Goal: Task Accomplishment & Management: Complete application form

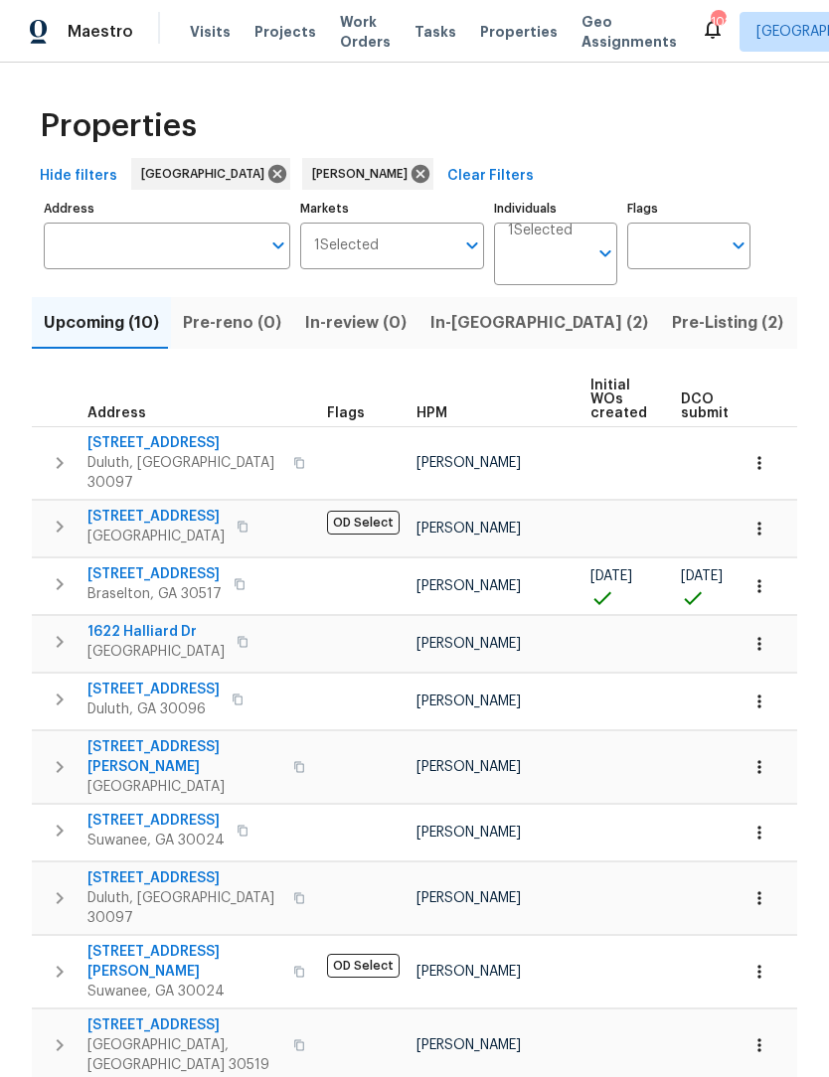
click at [467, 336] on span "In-reno (2)" at bounding box center [539, 323] width 218 height 28
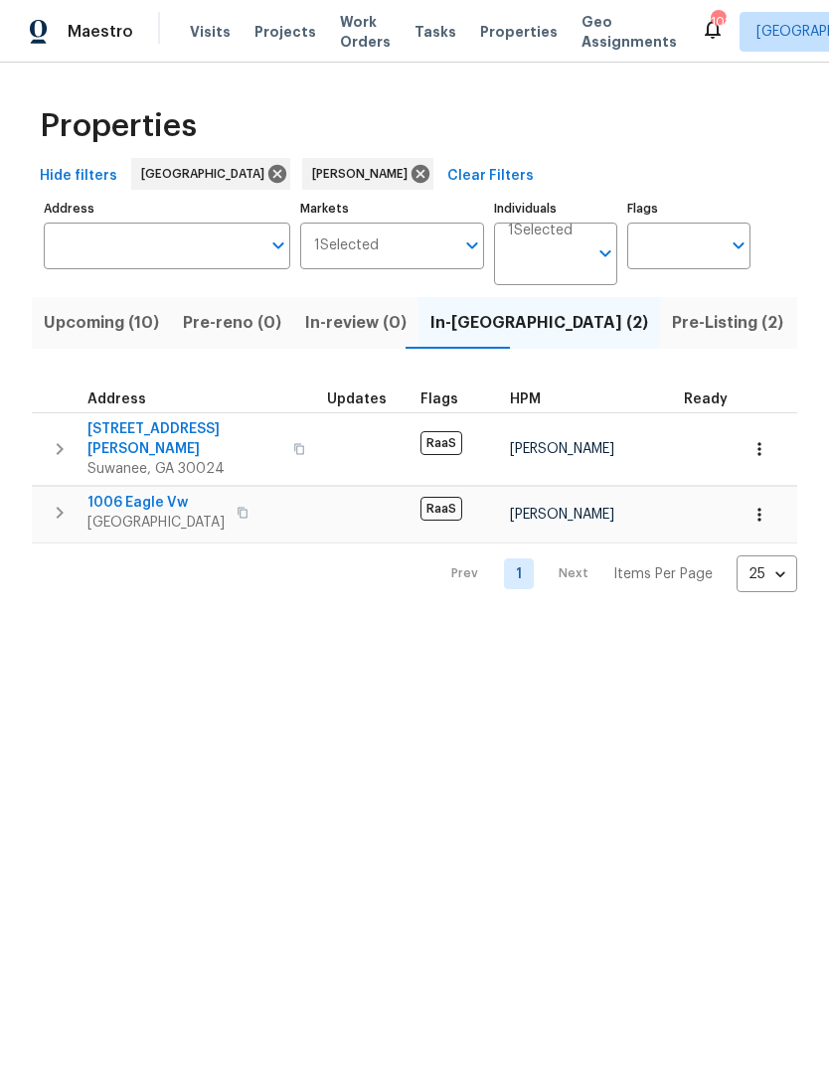
click at [672, 323] on span "Pre-Listing (2)" at bounding box center [727, 323] width 111 height 28
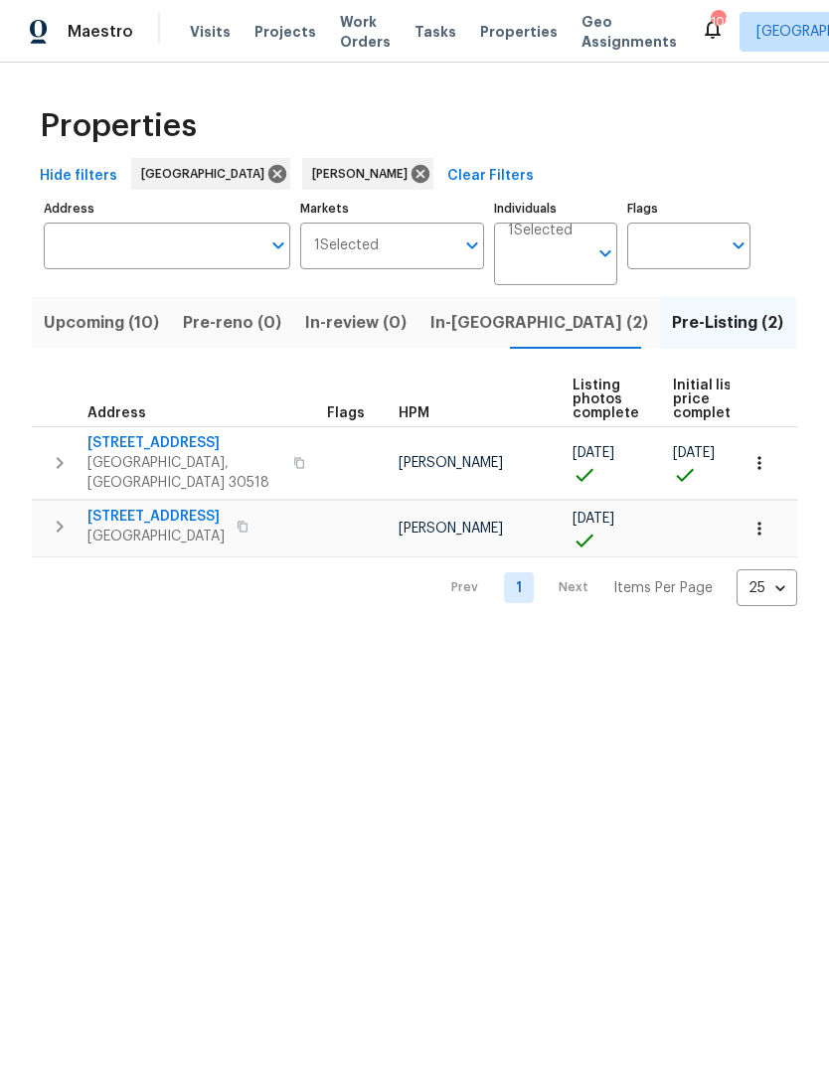
click at [199, 508] on span "[STREET_ADDRESS]" at bounding box center [155, 517] width 137 height 20
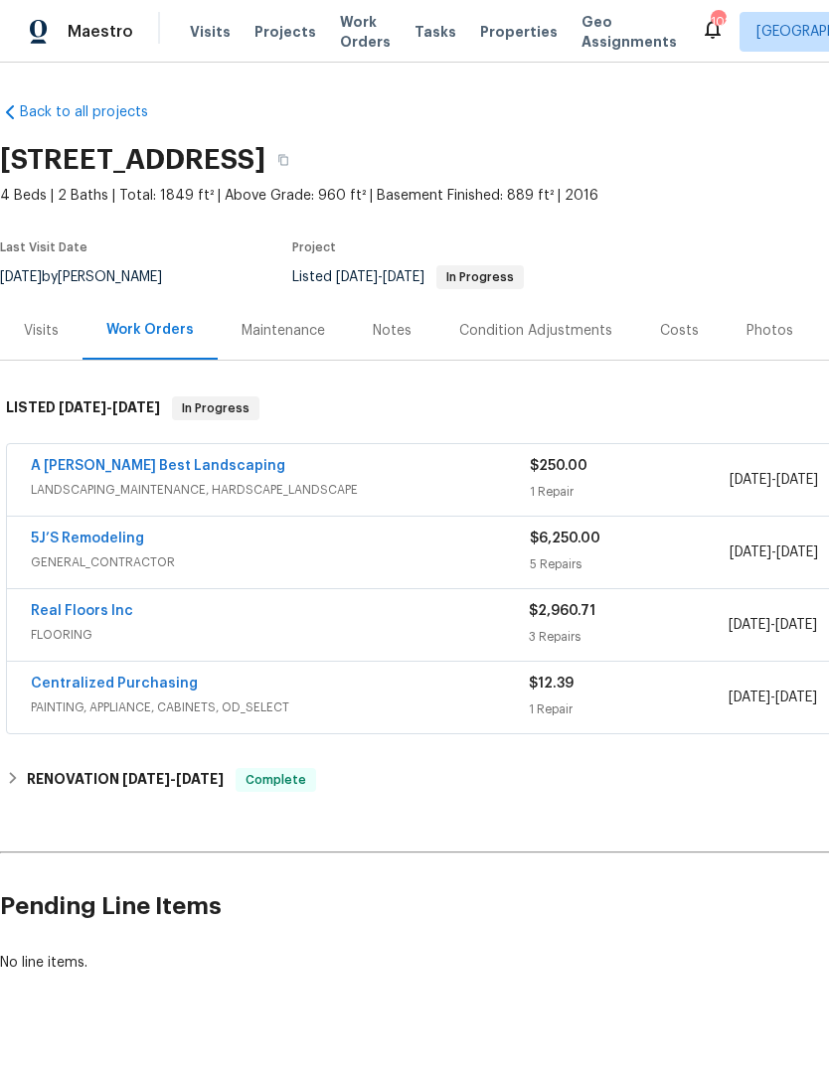
click at [78, 614] on link "Real Floors Inc" at bounding box center [82, 611] width 102 height 14
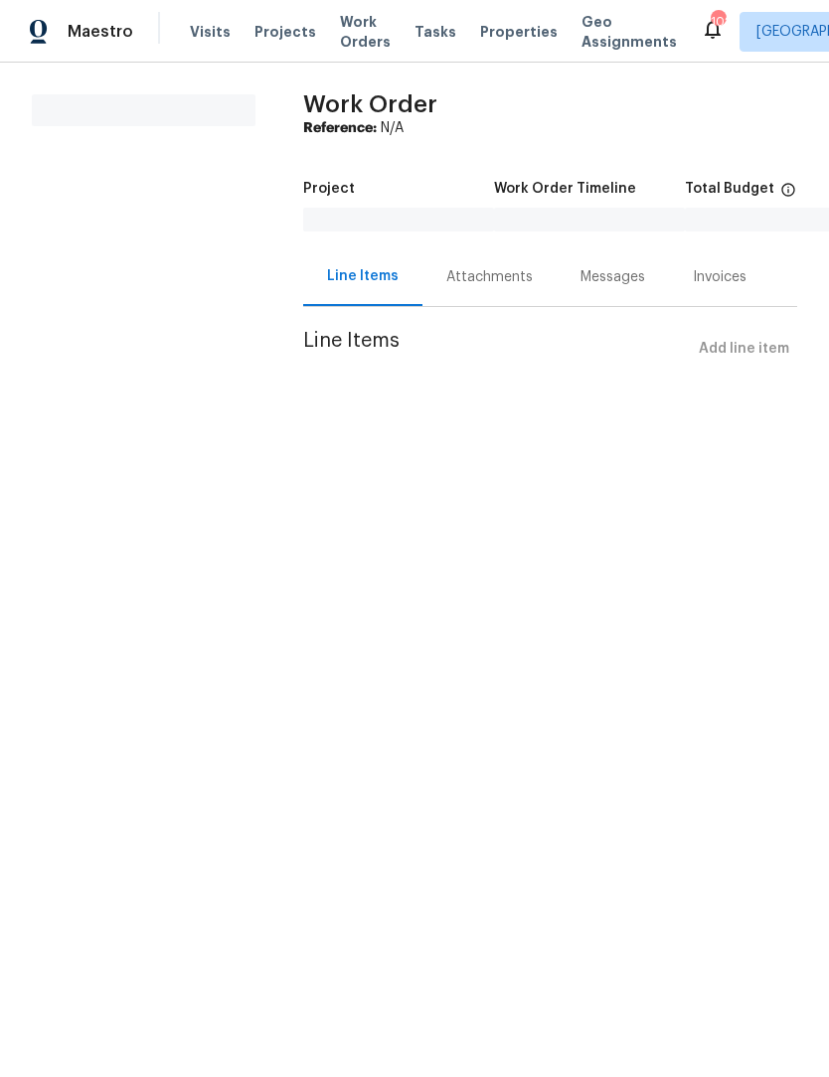
click at [478, 277] on div "Attachments" at bounding box center [489, 277] width 86 height 20
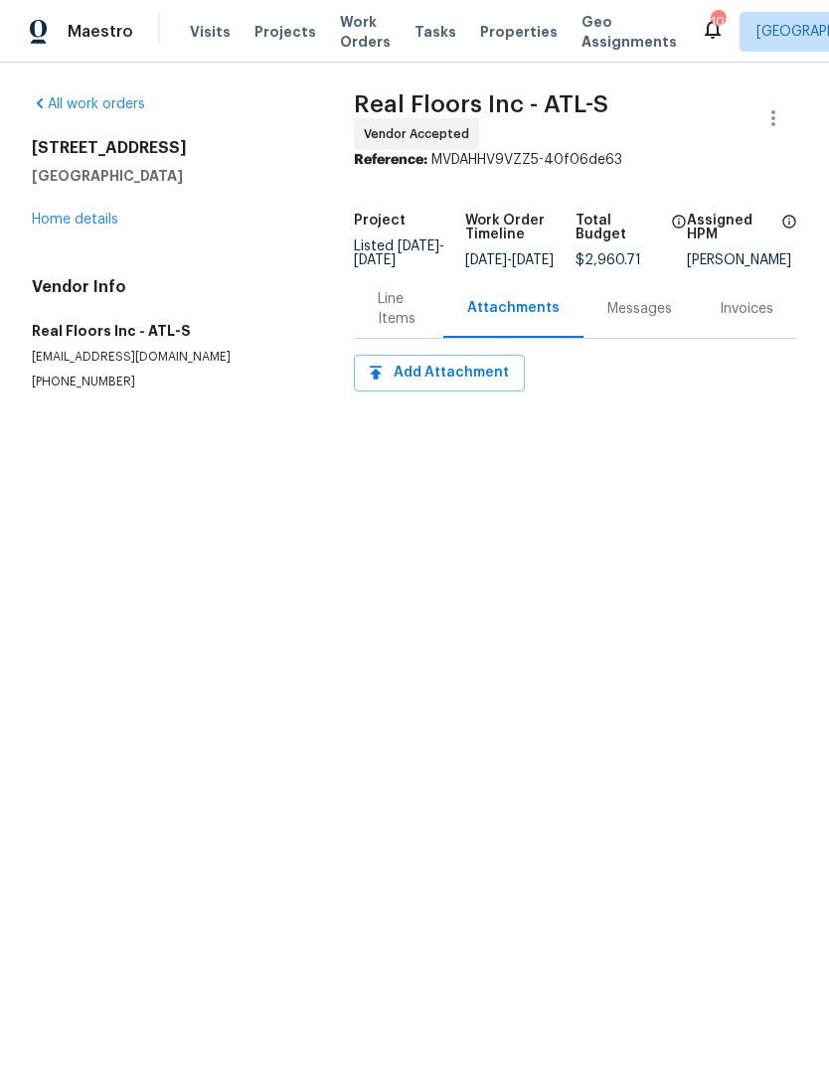
click at [539, 308] on div "Attachments" at bounding box center [513, 308] width 92 height 20
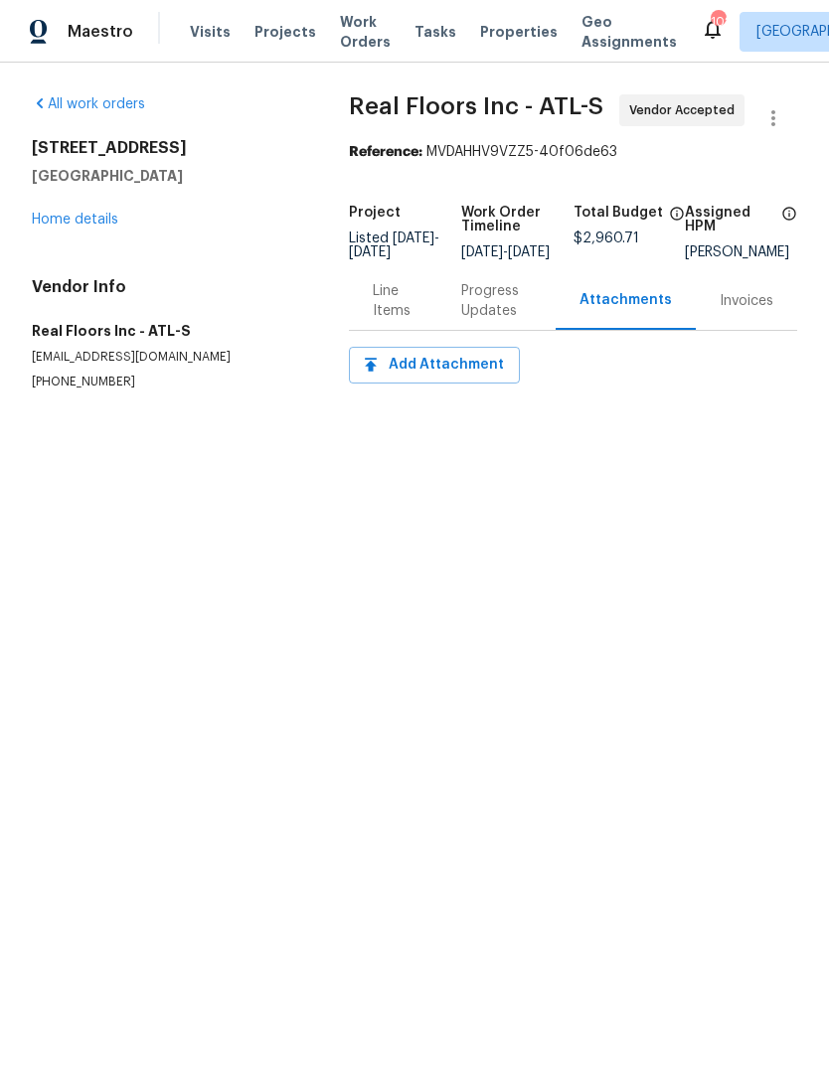
click at [89, 218] on link "Home details" at bounding box center [75, 220] width 86 height 14
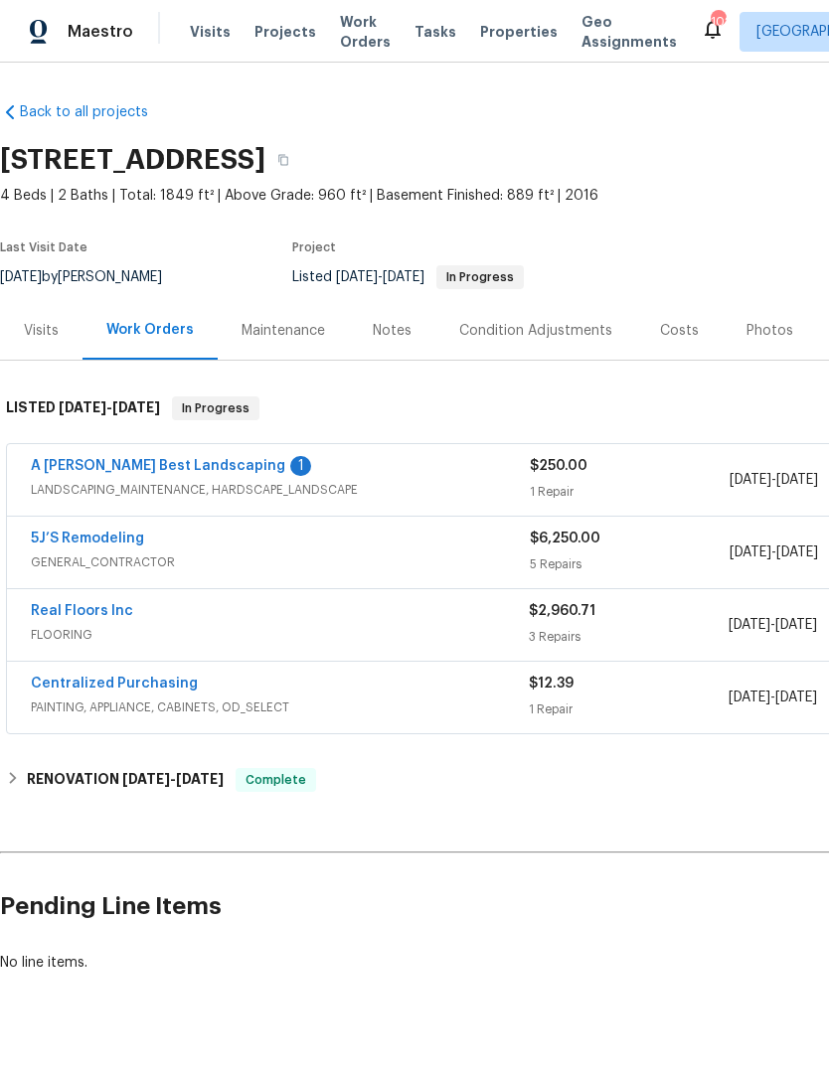
click at [87, 606] on link "Real Floors Inc" at bounding box center [82, 611] width 102 height 14
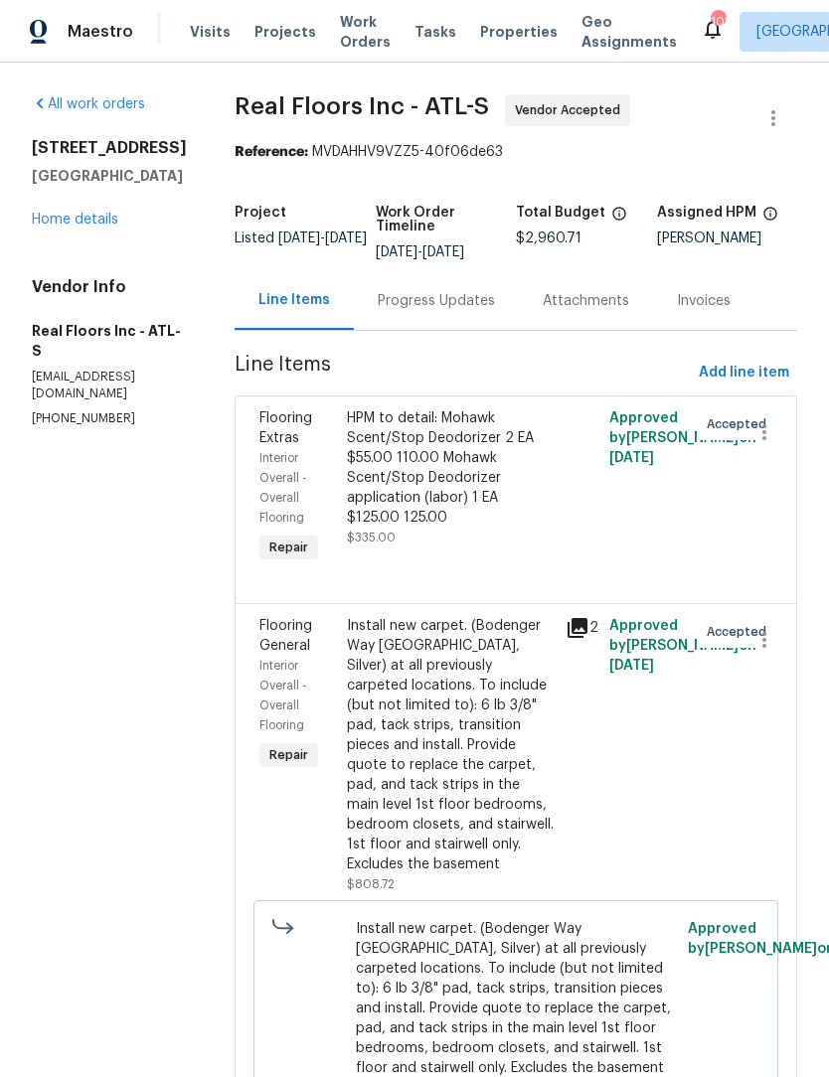
click at [440, 310] on div "Progress Updates" at bounding box center [436, 301] width 117 height 20
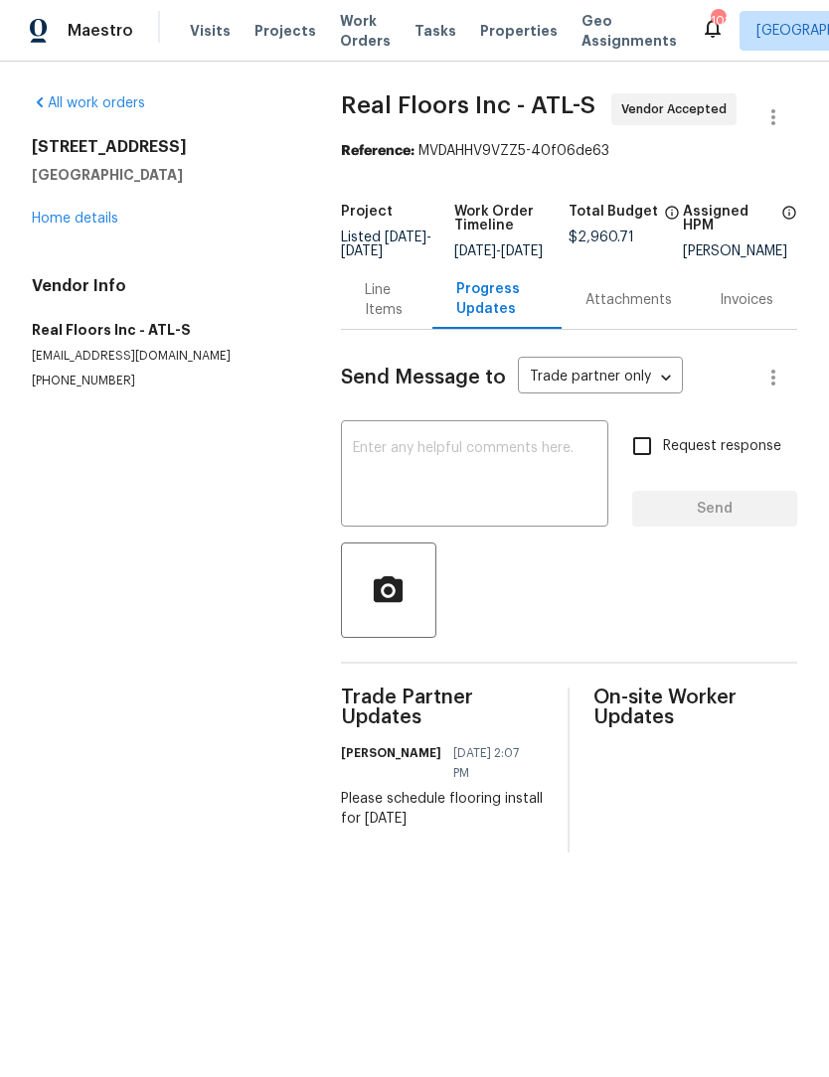
click at [376, 310] on div "Line Items" at bounding box center [387, 301] width 44 height 40
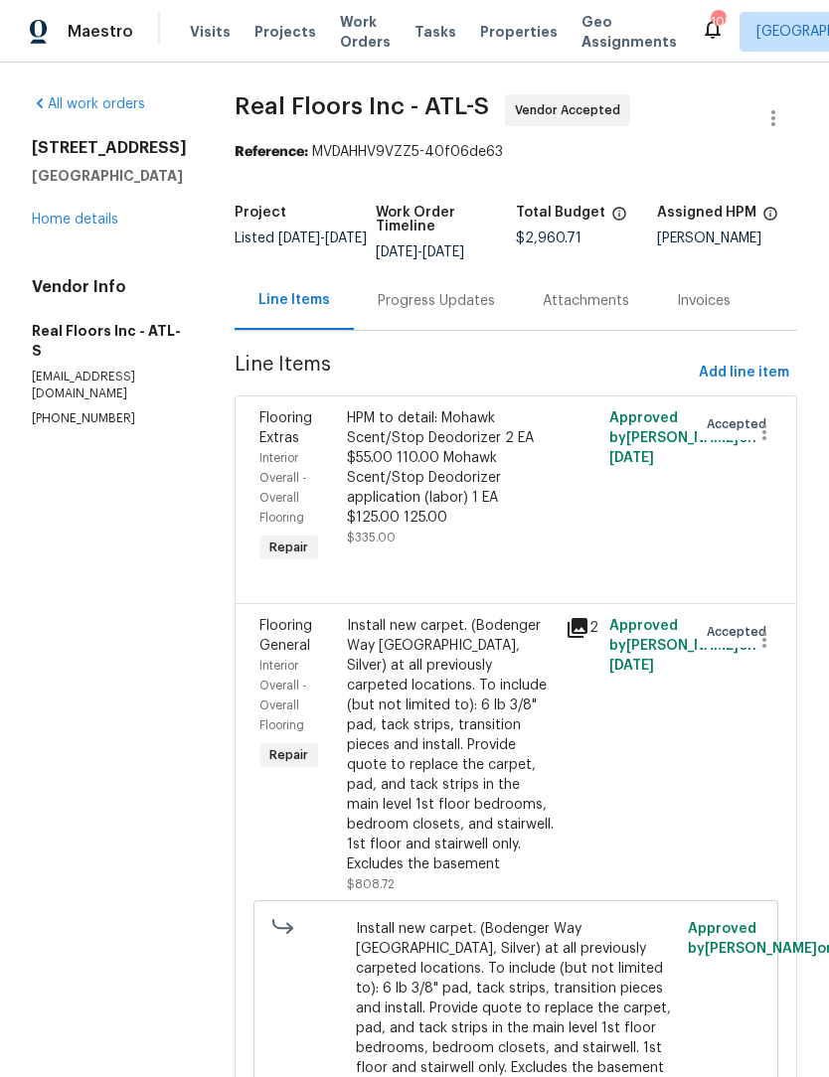
click at [456, 310] on div "Progress Updates" at bounding box center [436, 301] width 117 height 20
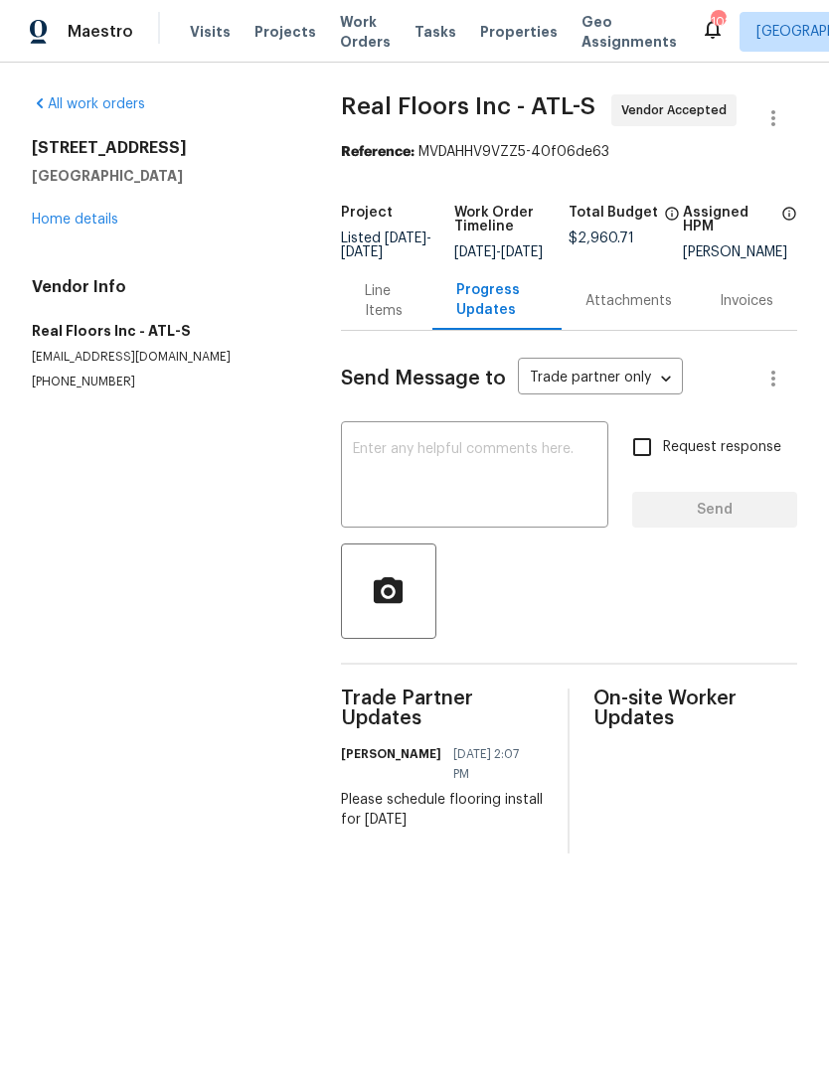
click at [365, 321] on div "Line Items" at bounding box center [387, 301] width 44 height 40
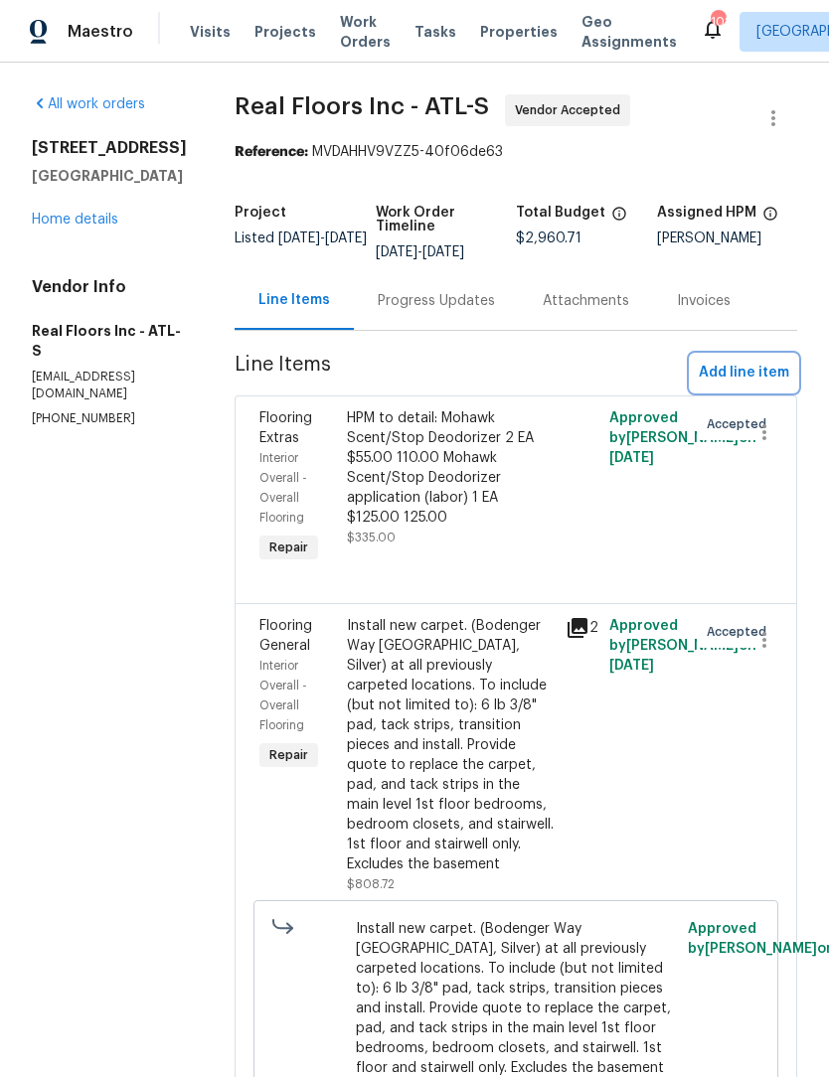
click at [760, 376] on span "Add line item" at bounding box center [744, 373] width 90 height 25
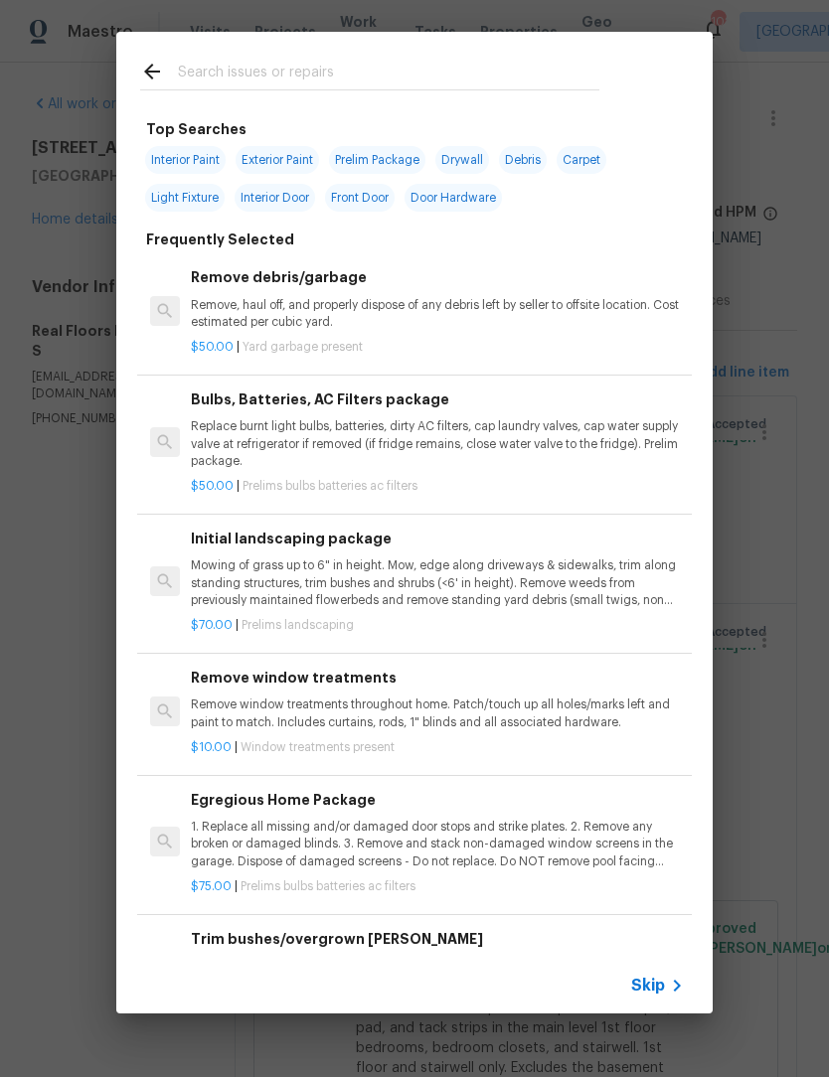
click at [326, 71] on input "text" at bounding box center [388, 75] width 421 height 30
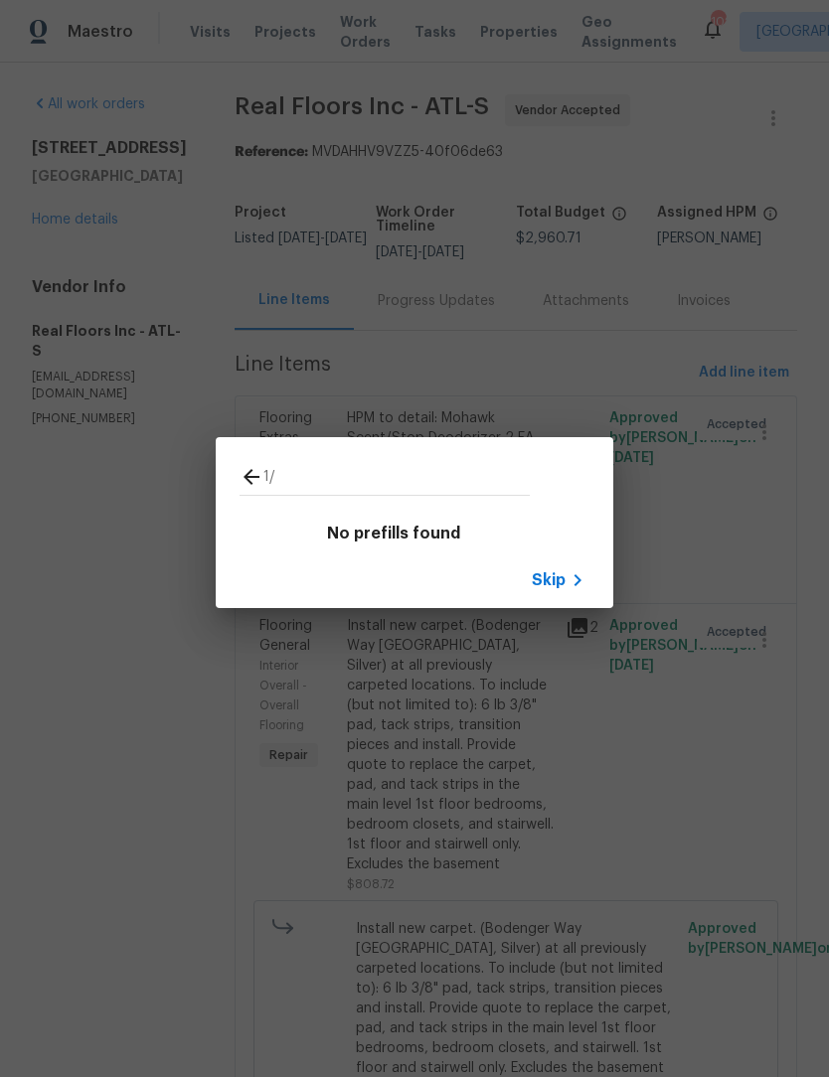
type input "1"
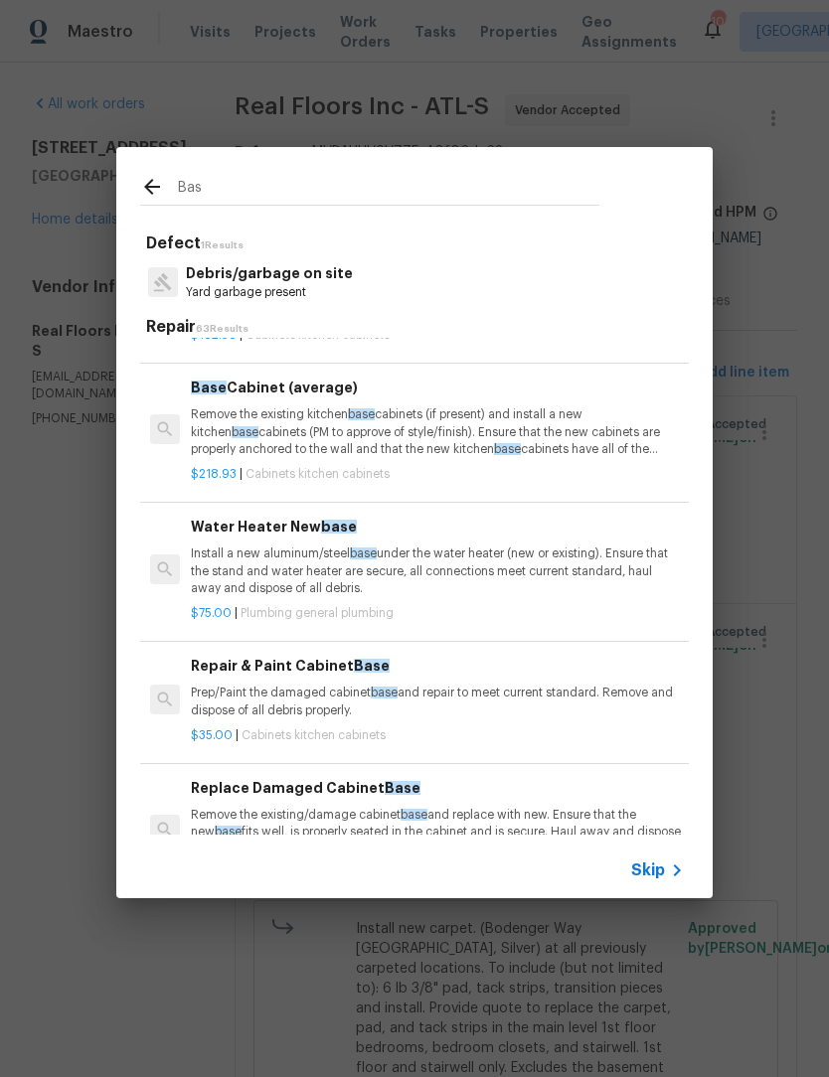
scroll to position [237, 0]
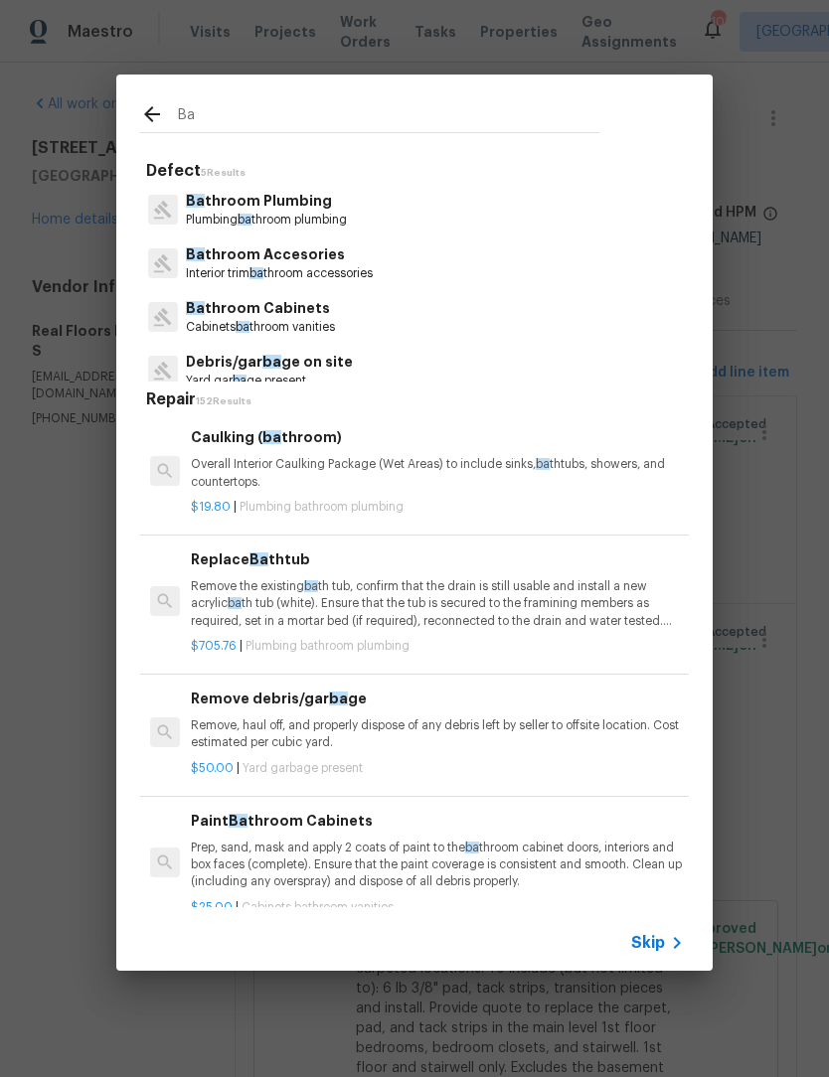
type input "Ba"
click at [162, 112] on icon at bounding box center [152, 114] width 24 height 24
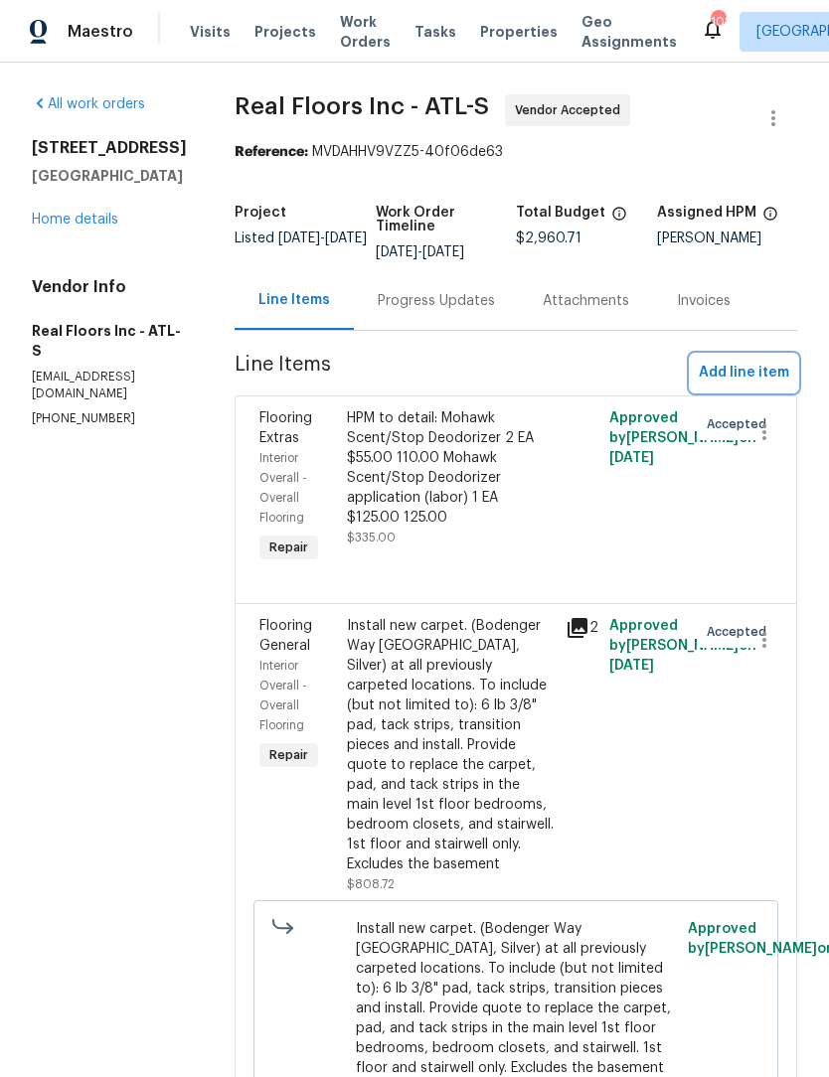
click at [754, 375] on span "Add line item" at bounding box center [744, 373] width 90 height 25
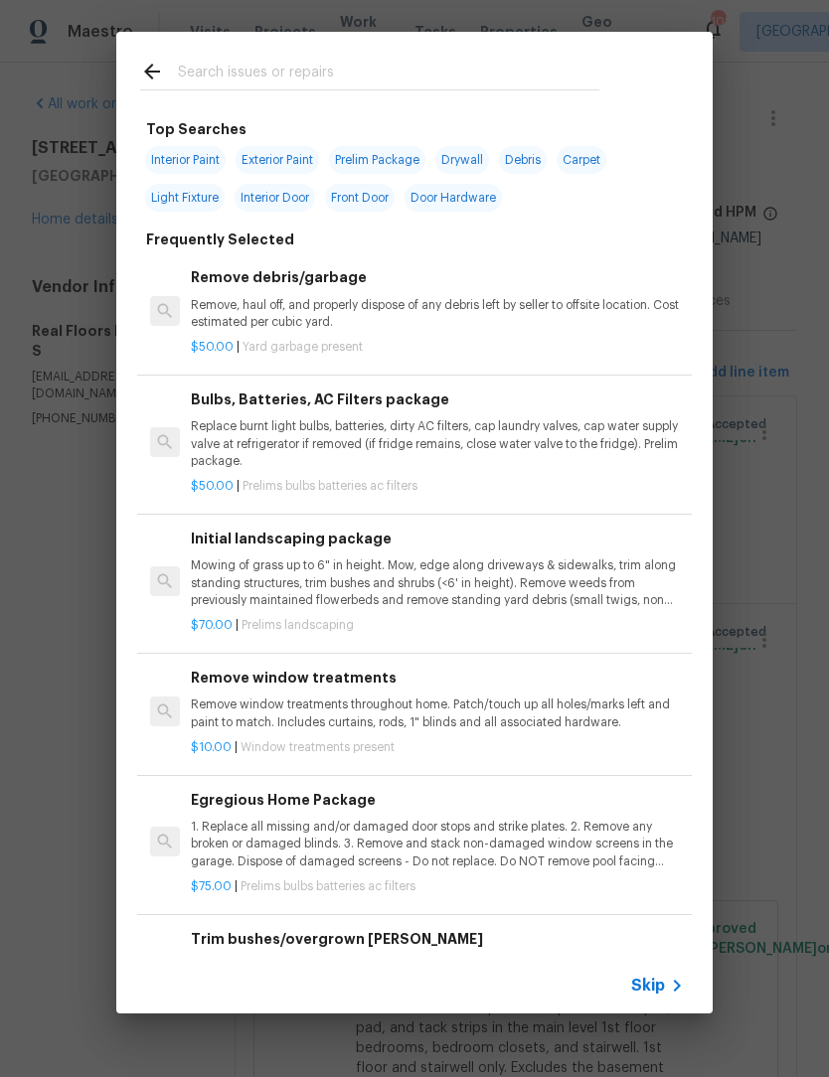
click at [280, 79] on input "text" at bounding box center [388, 75] width 421 height 30
type input "Base"
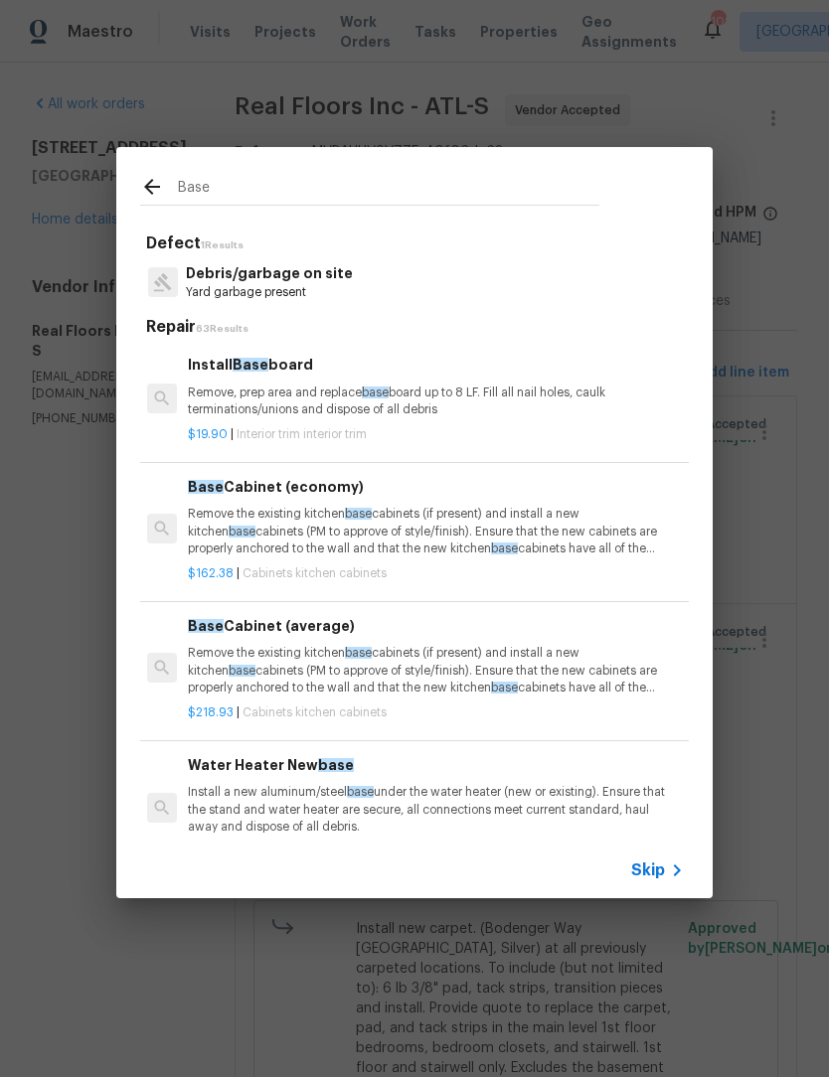
scroll to position [0, 3]
click at [312, 397] on p "Remove, prep area and replace base board up to 8 LF. Fill all nail holes, caulk…" at bounding box center [434, 402] width 493 height 34
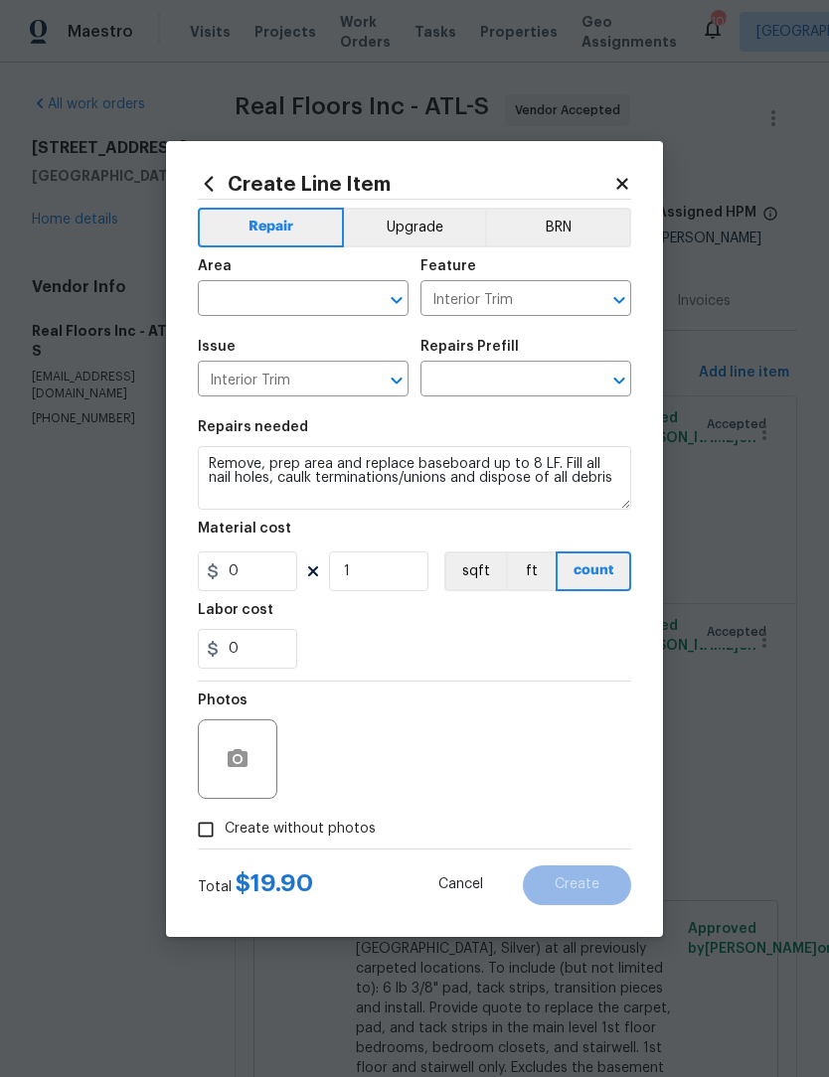
type input "Install Baseboard $19.90"
type input "19.9"
click at [397, 304] on icon "Open" at bounding box center [397, 300] width 24 height 24
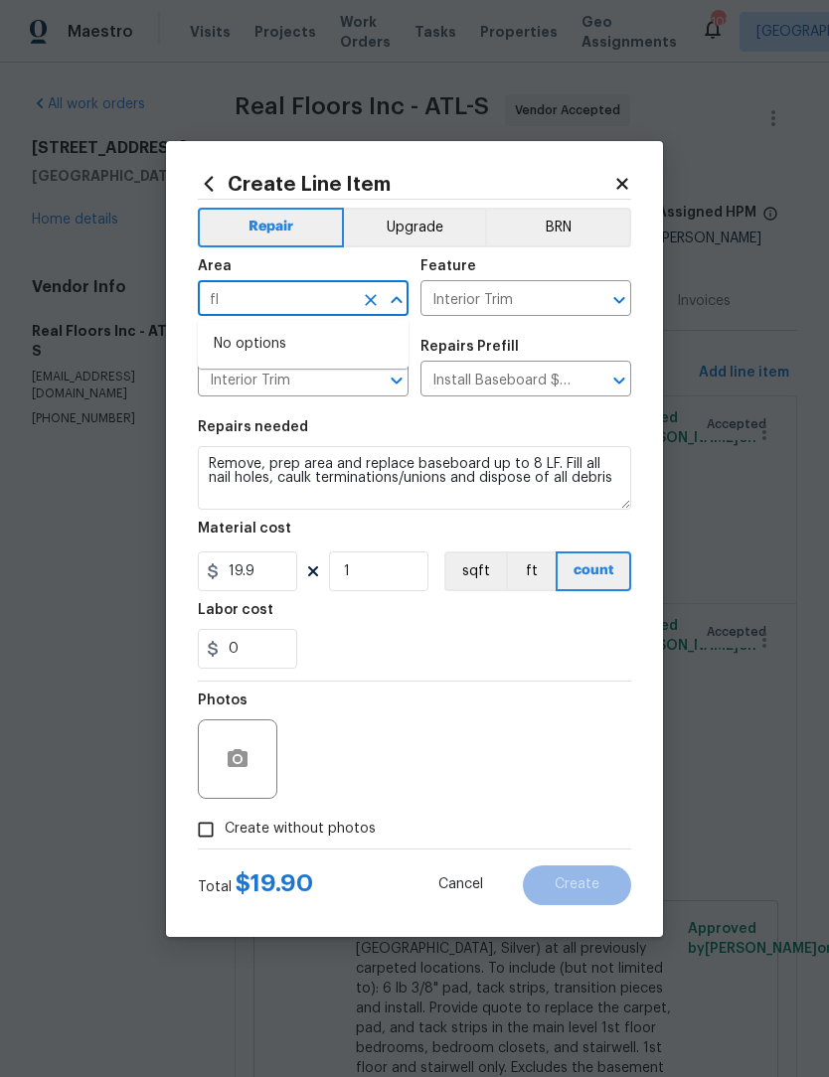
type input "f"
click at [315, 384] on li "Interior Overall" at bounding box center [303, 377] width 211 height 33
type input "Interior Overall"
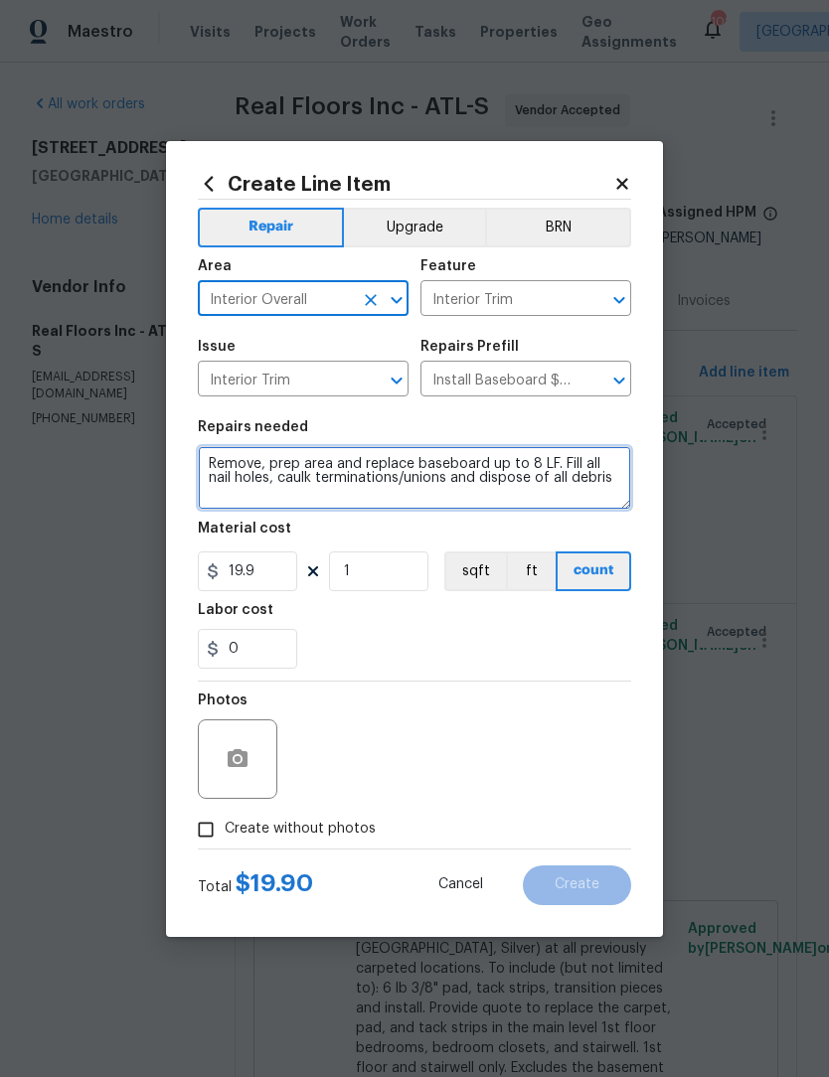
click at [218, 467] on textarea "Remove, prep area and replace baseboard up to 8 LF. Fill all nail holes, caulk …" at bounding box center [414, 478] width 433 height 64
click at [617, 488] on textarea "Remove, prep area and replace baseboard up to 8 LF. Fill all nail holes, caulk …" at bounding box center [414, 478] width 433 height 64
click at [603, 486] on textarea "Remove, prep area and replace baseboard up to 8 LF. Fill all nail holes, caulk …" at bounding box center [414, 478] width 433 height 64
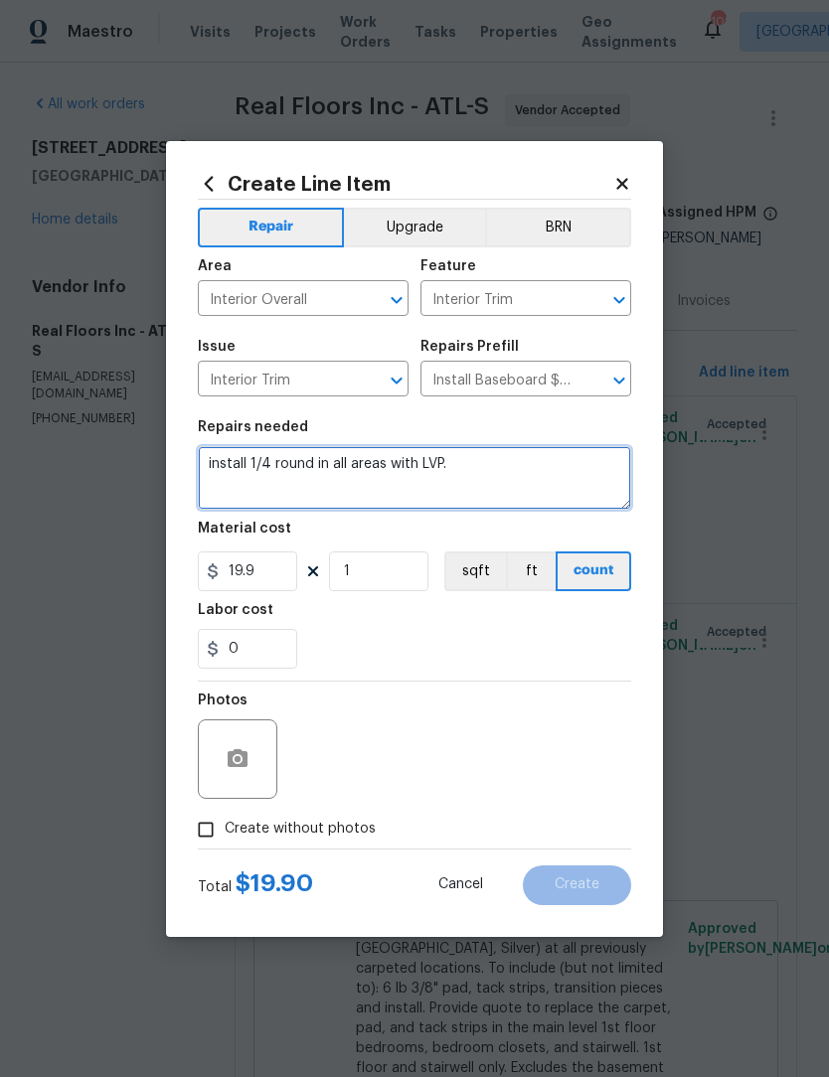
type textarea "install 1/4 round in all areas with LVP."
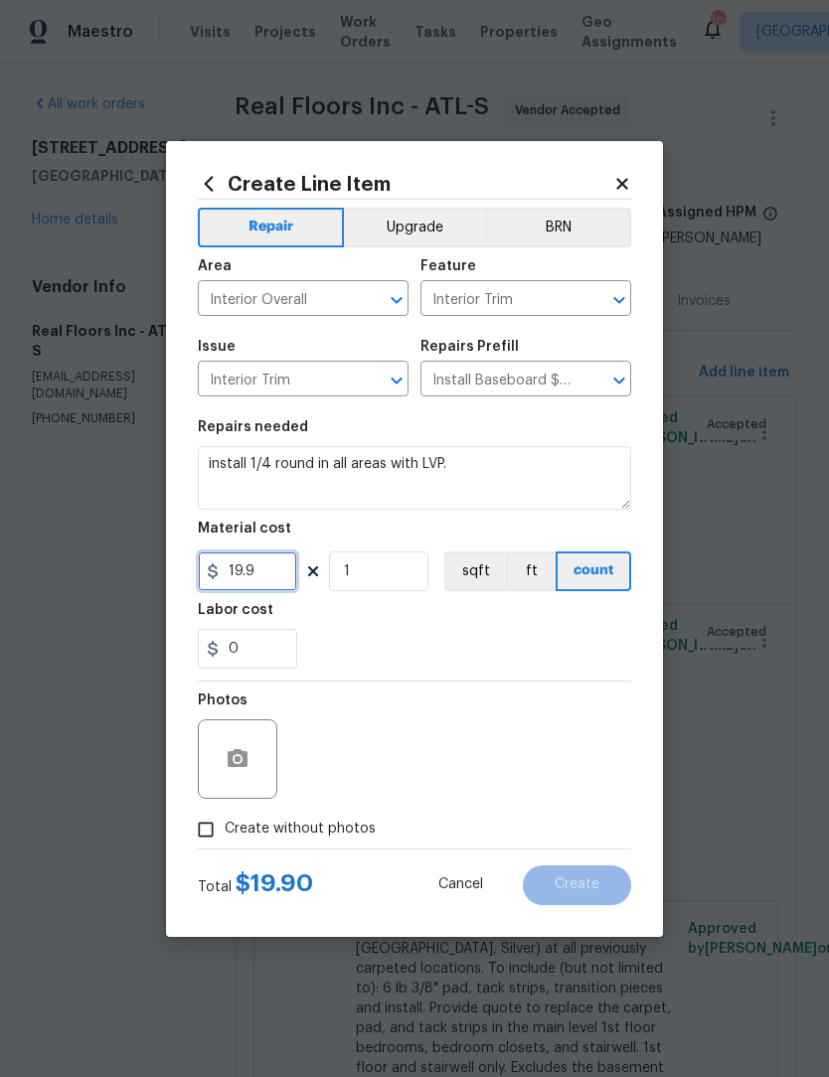
click at [260, 570] on input "19.9" at bounding box center [247, 572] width 99 height 40
type input "175"
click at [206, 833] on input "Create without photos" at bounding box center [206, 830] width 38 height 38
checkbox input "true"
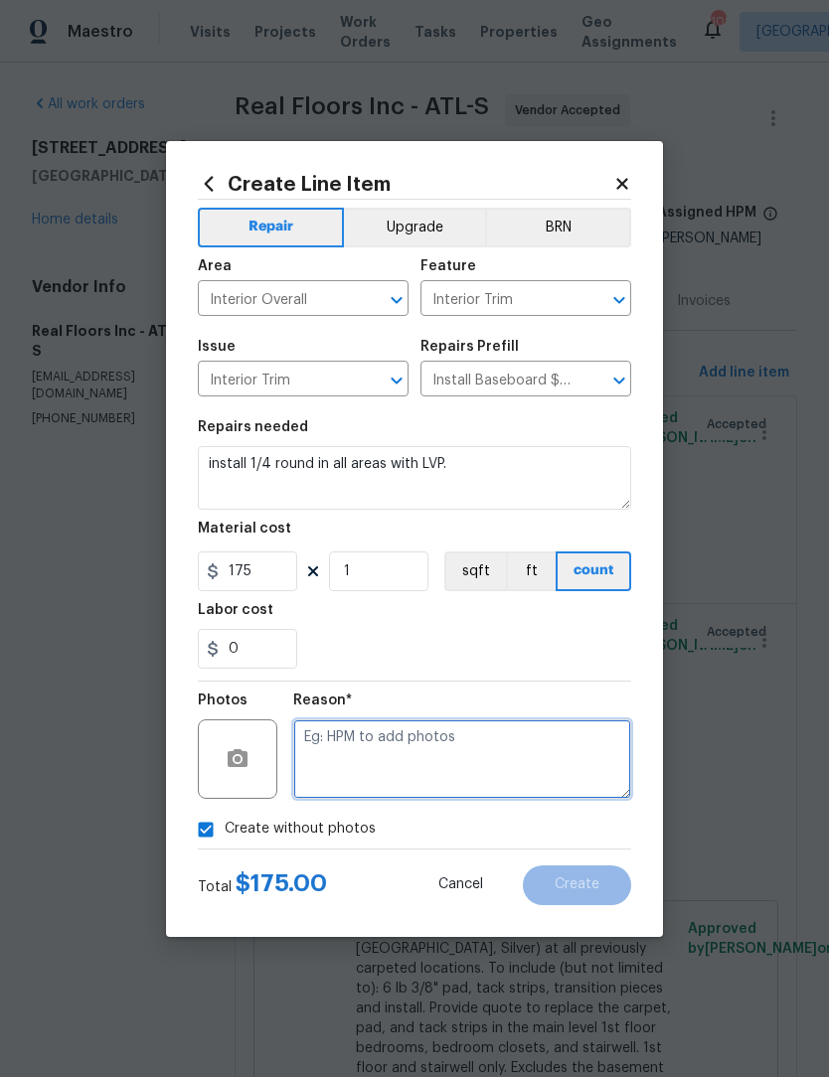
click at [418, 754] on textarea at bounding box center [462, 758] width 338 height 79
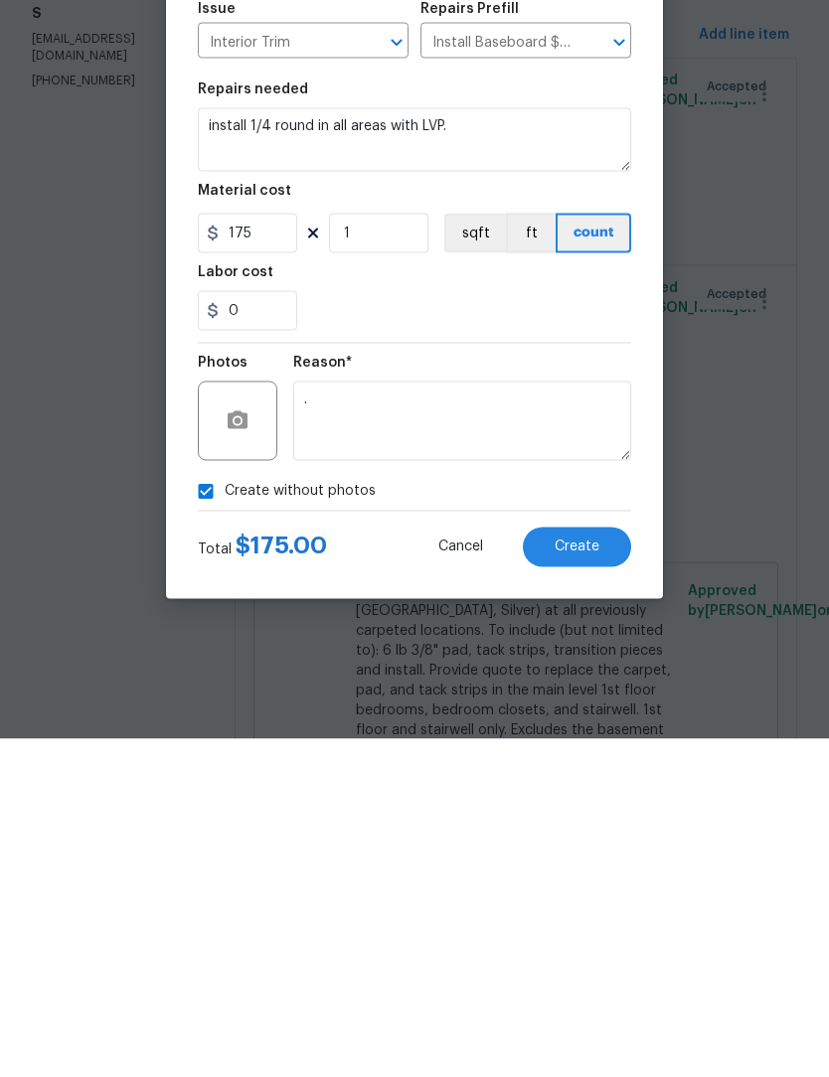
scroll to position [66, 0]
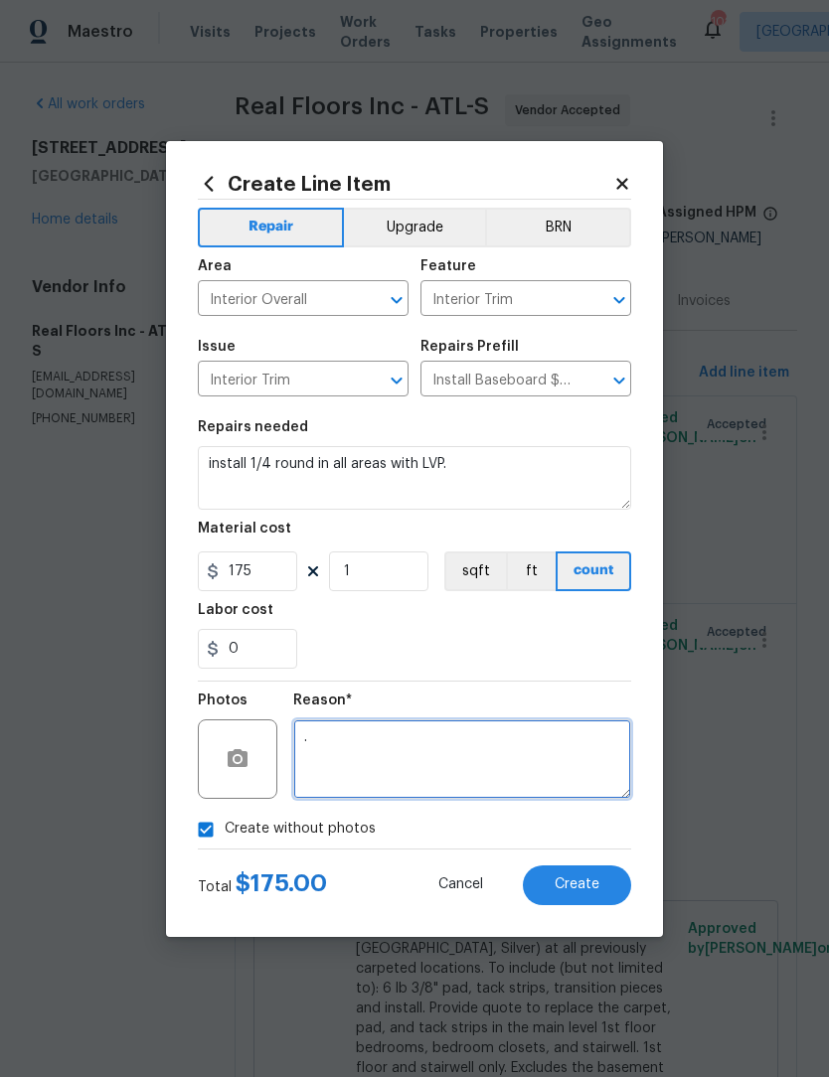
type textarea "."
click at [584, 878] on span "Create" at bounding box center [577, 884] width 45 height 15
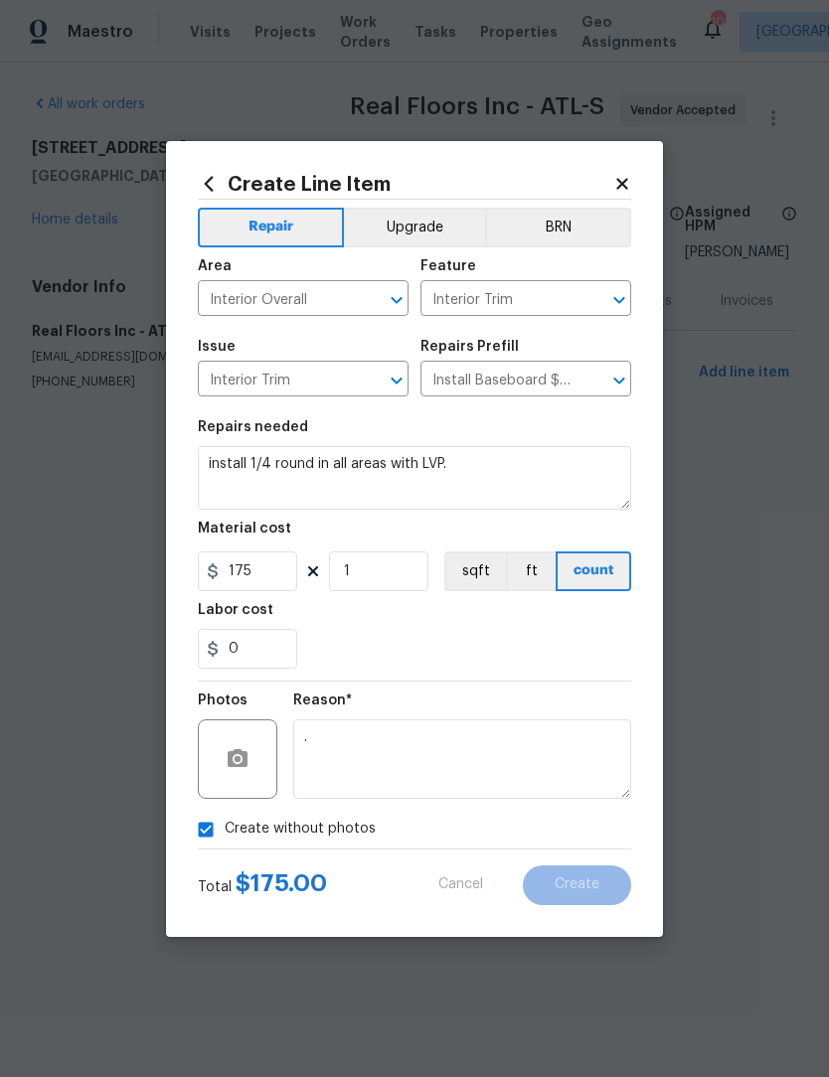
scroll to position [0, 0]
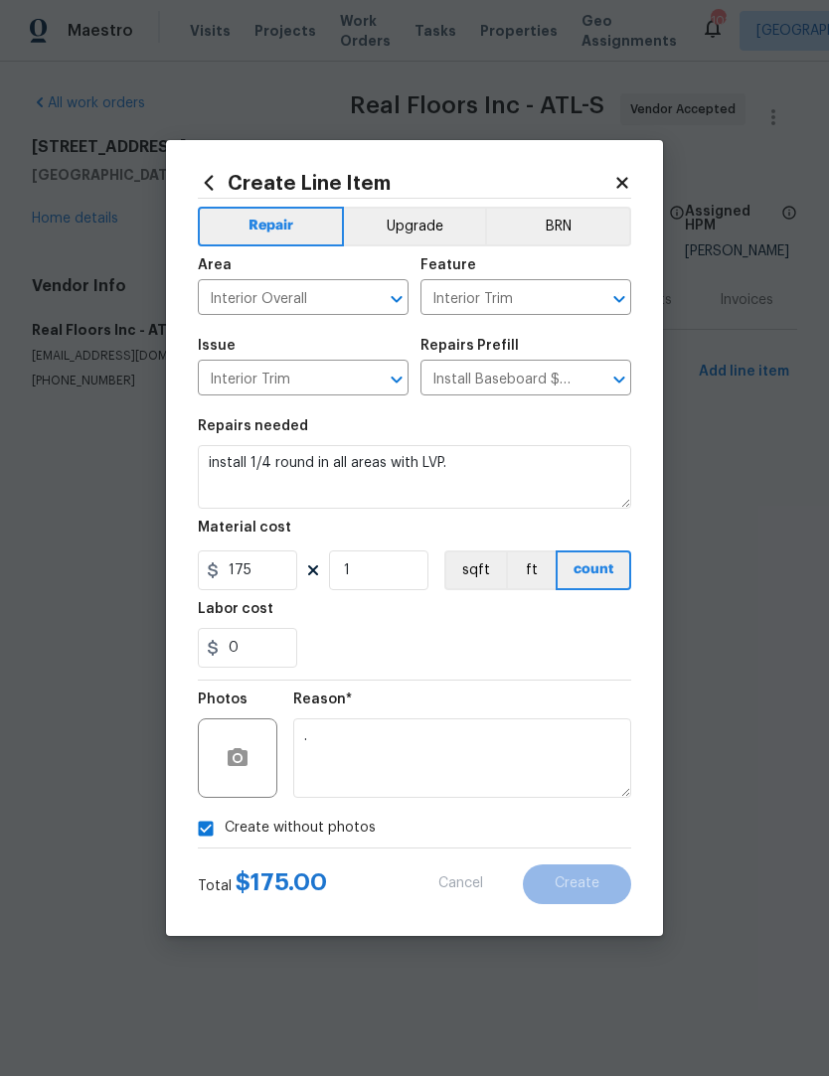
type input "0"
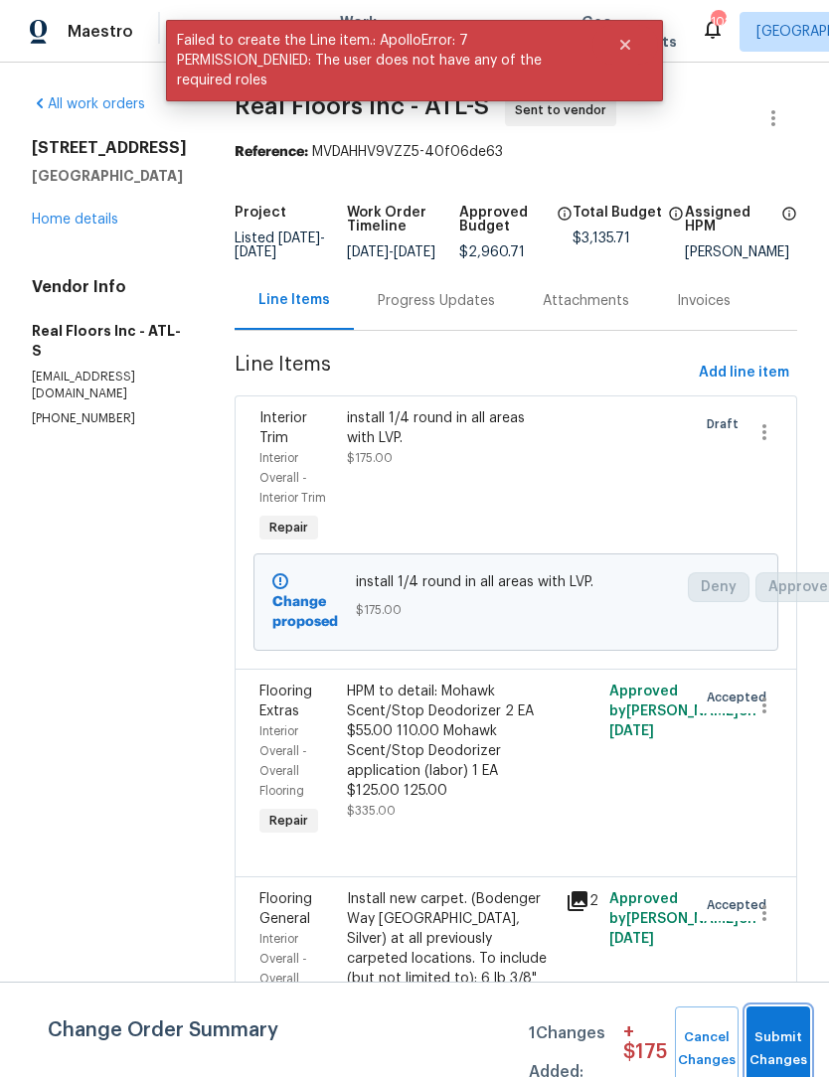
click at [779, 1045] on span "Submit Changes" at bounding box center [778, 1050] width 44 height 46
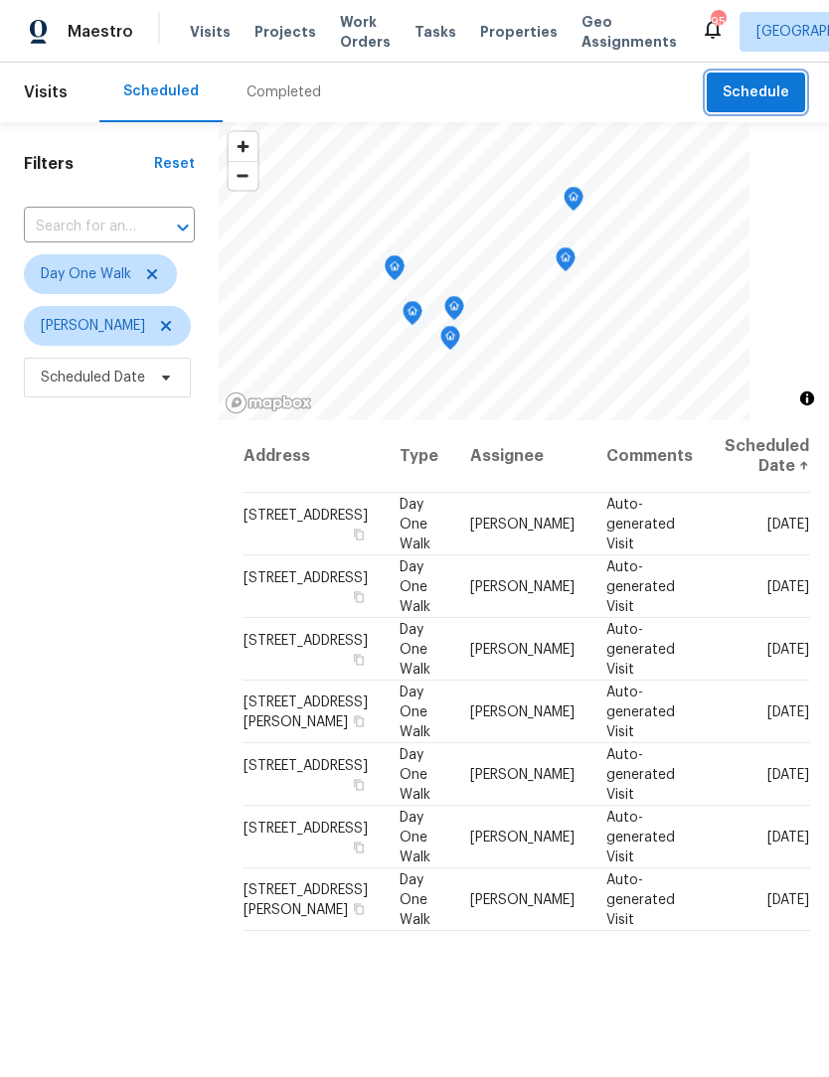
click at [777, 98] on span "Schedule" at bounding box center [755, 92] width 67 height 25
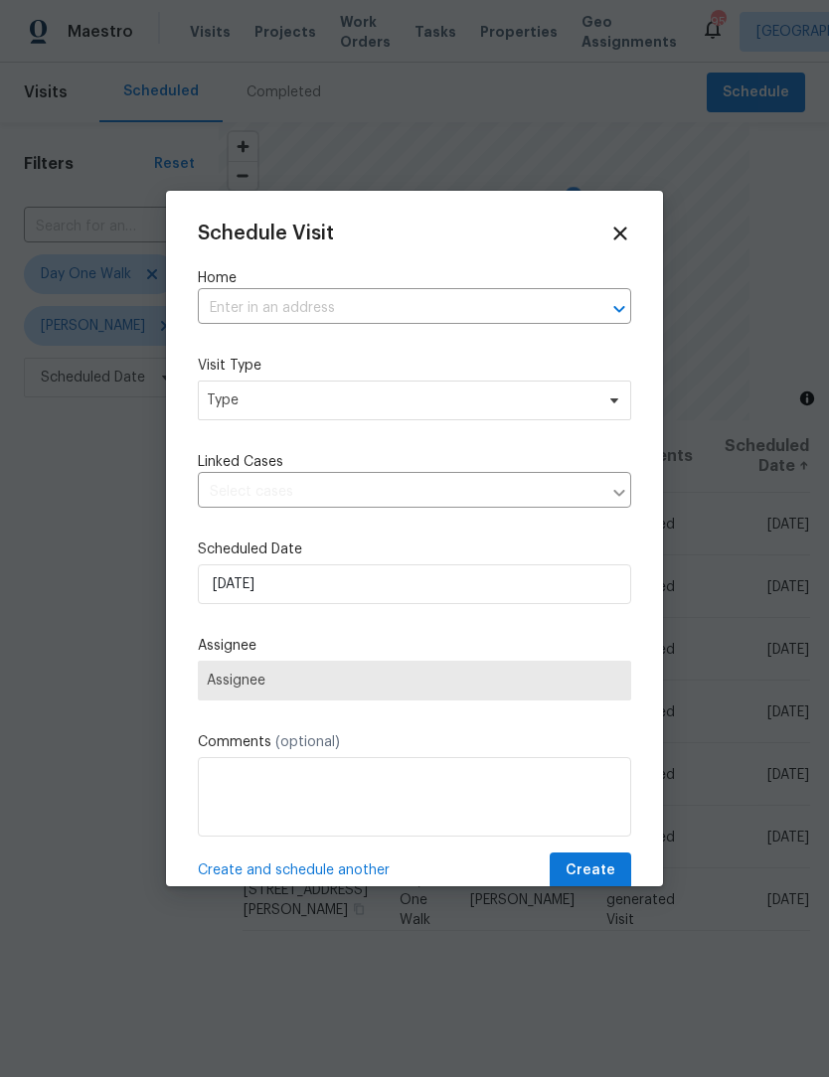
click at [434, 299] on input "text" at bounding box center [387, 308] width 378 height 31
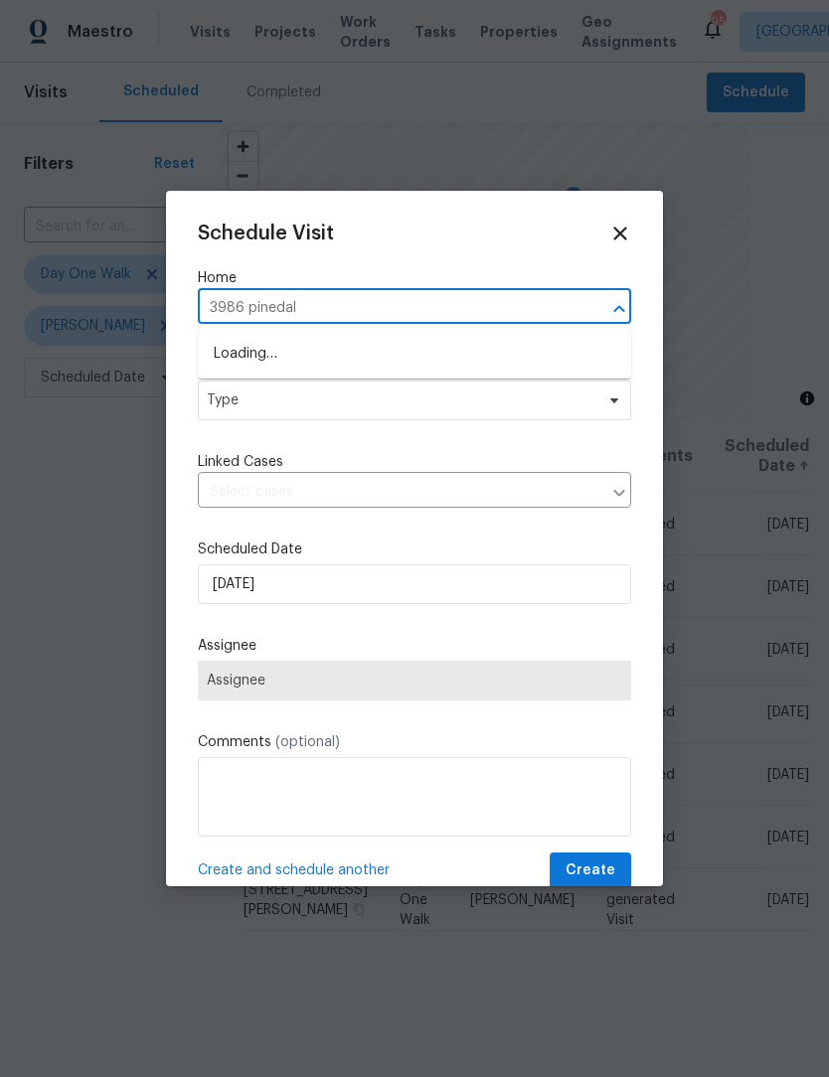
type input "3986 pinedale"
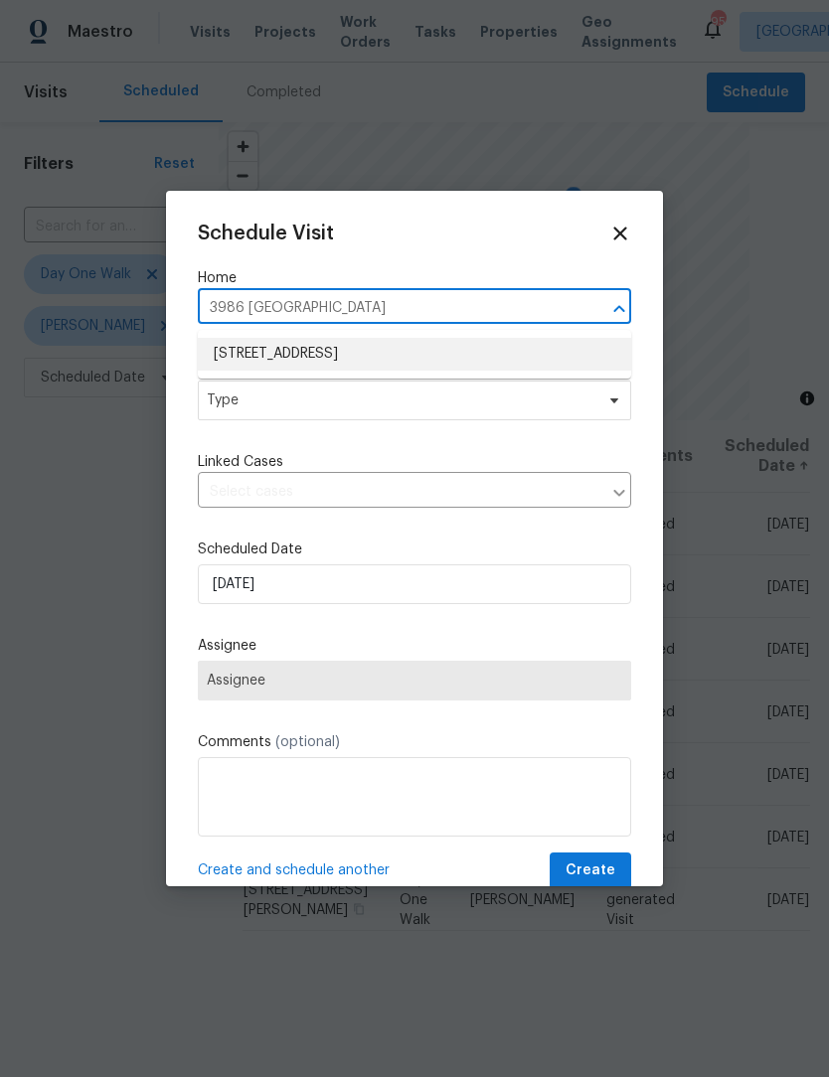
click at [424, 358] on li "3986 Pinedale Ln, Gainesville, GA 30507" at bounding box center [414, 354] width 433 height 33
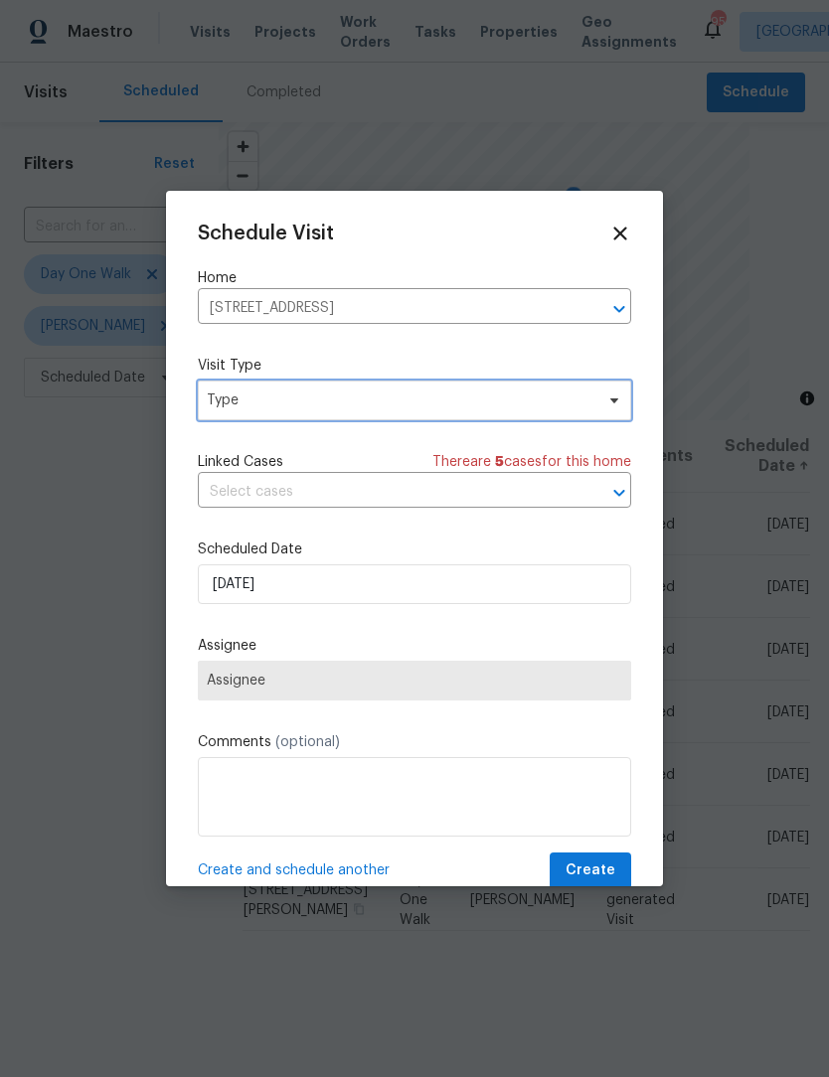
click at [604, 408] on span at bounding box center [611, 401] width 22 height 16
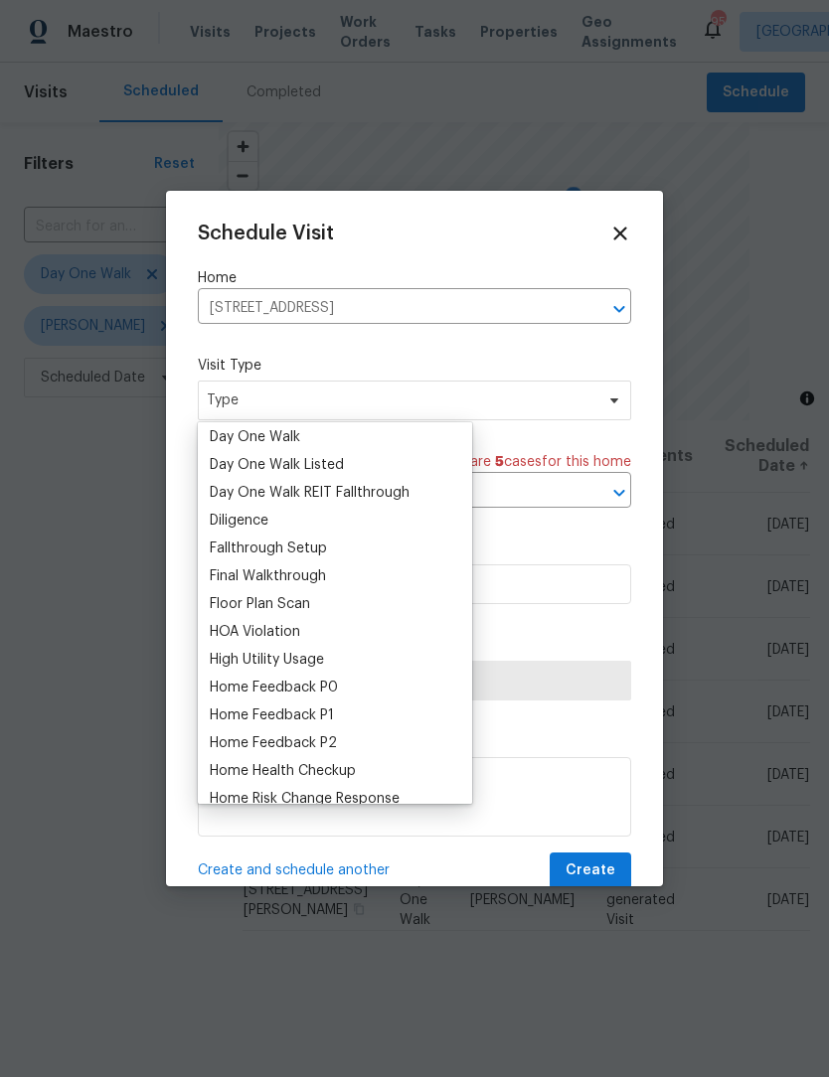
scroll to position [349, 0]
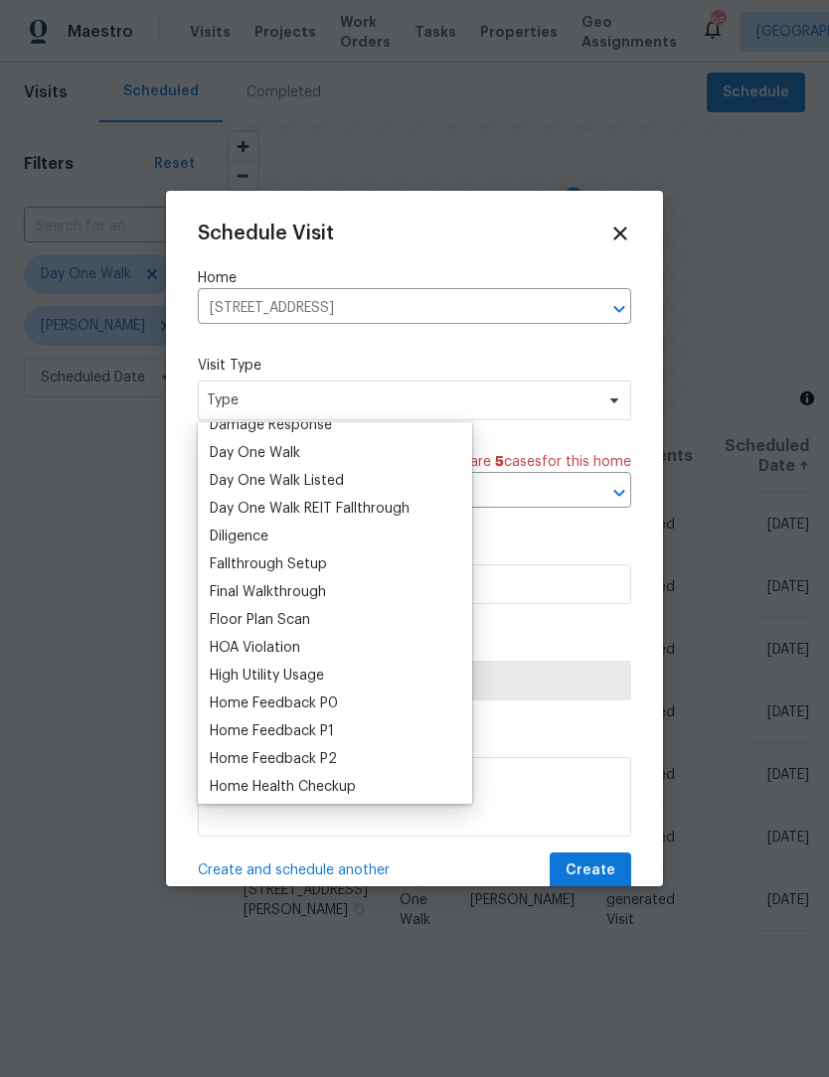
click at [314, 433] on div "Damage Response" at bounding box center [271, 425] width 122 height 20
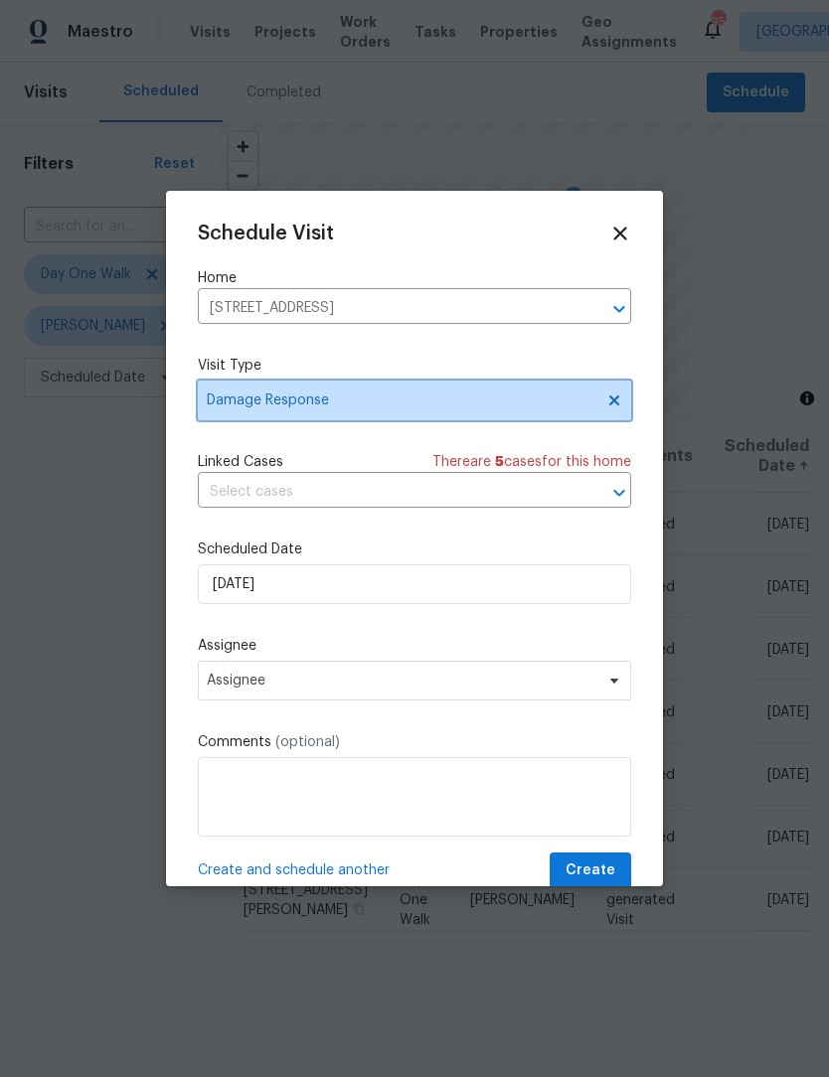
click at [620, 406] on icon at bounding box center [614, 401] width 16 height 16
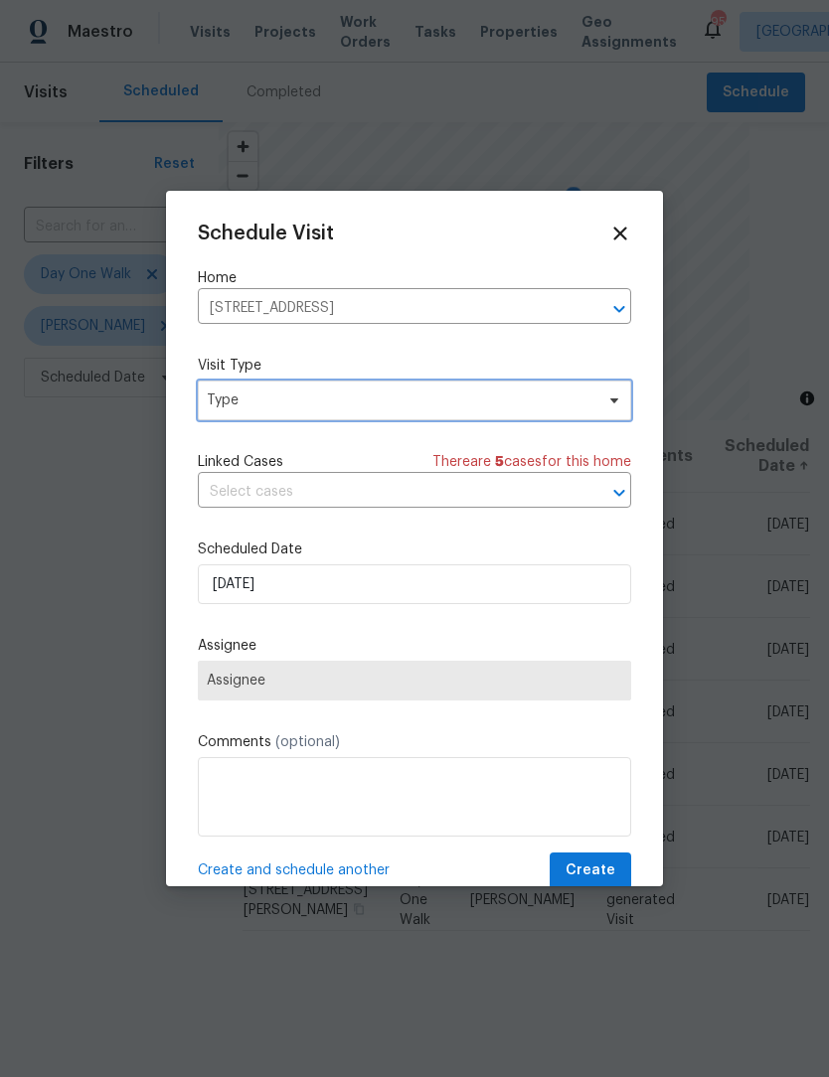
click at [476, 414] on span "Type" at bounding box center [414, 401] width 433 height 40
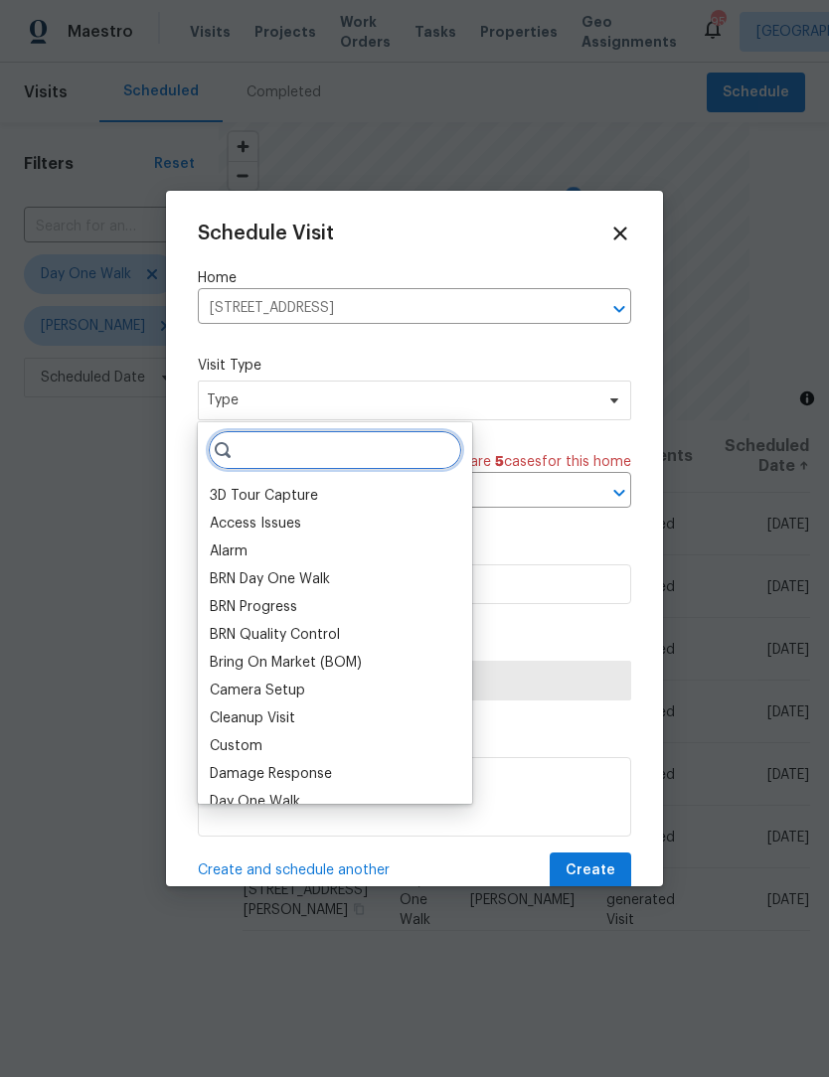
click at [374, 456] on input "search" at bounding box center [335, 450] width 254 height 40
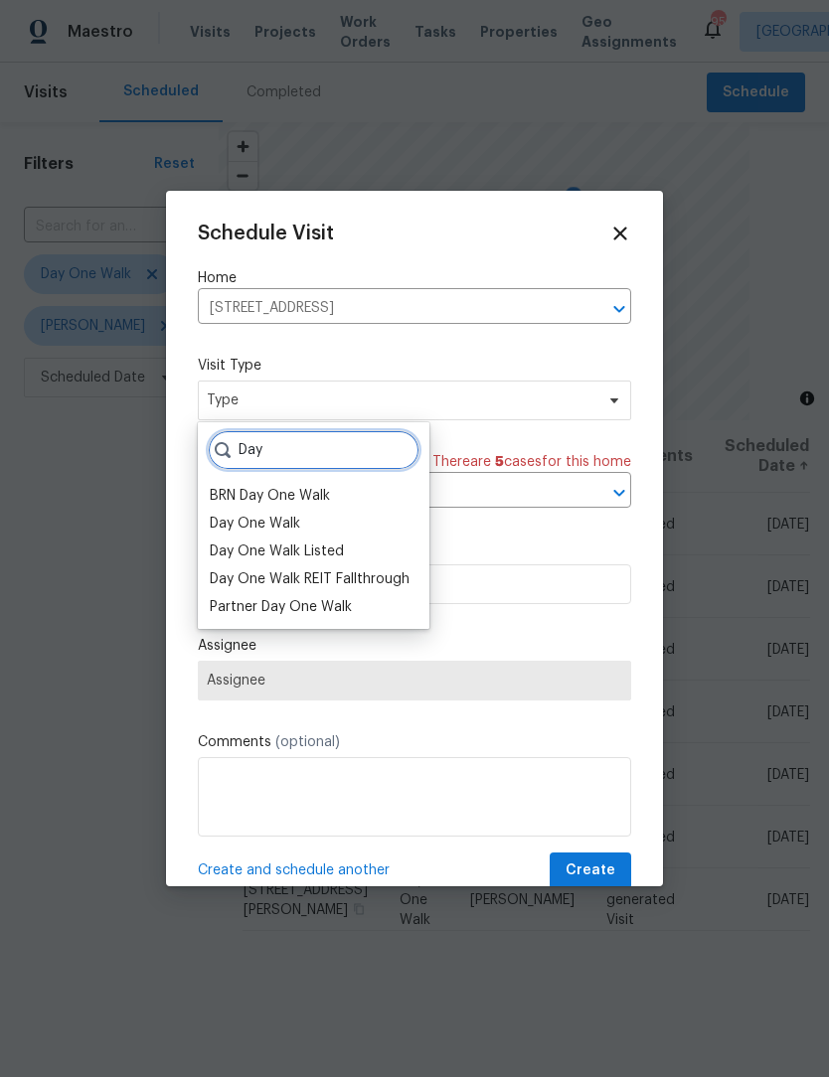
type input "Day"
click at [332, 529] on div "Day One Walk" at bounding box center [314, 524] width 220 height 28
click at [289, 525] on div "Day One Walk" at bounding box center [255, 524] width 90 height 20
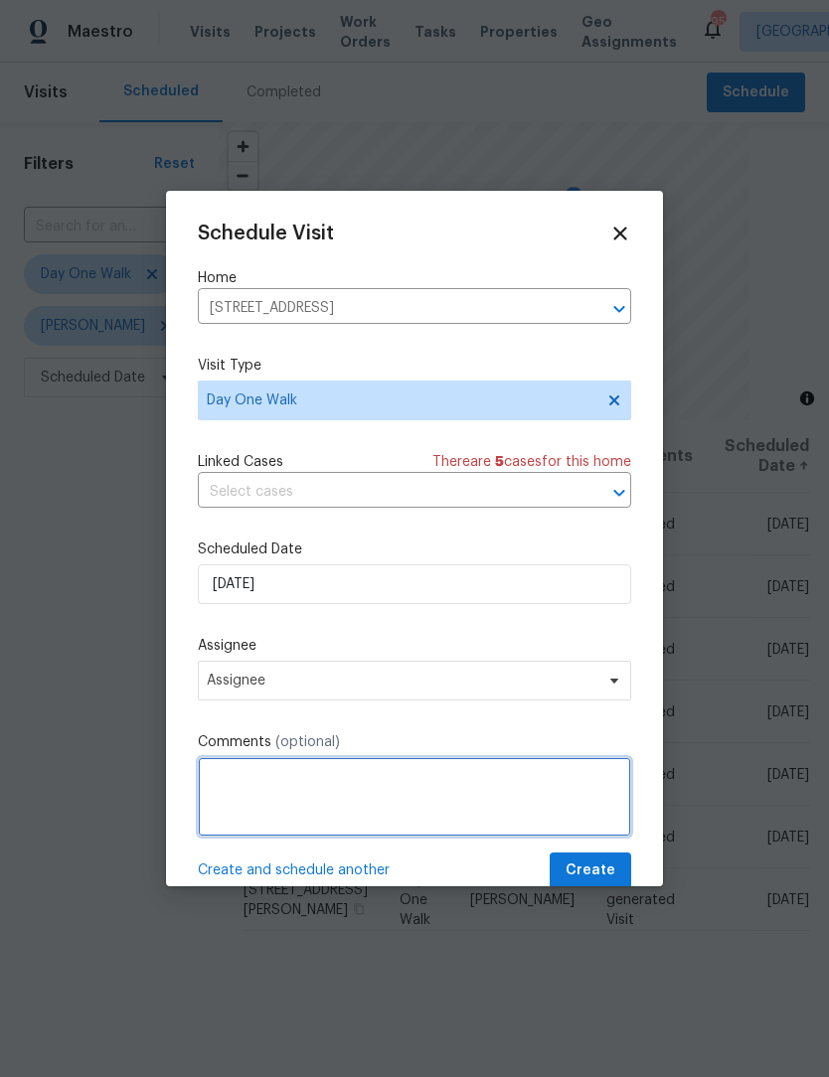
click at [367, 792] on textarea at bounding box center [414, 796] width 433 height 79
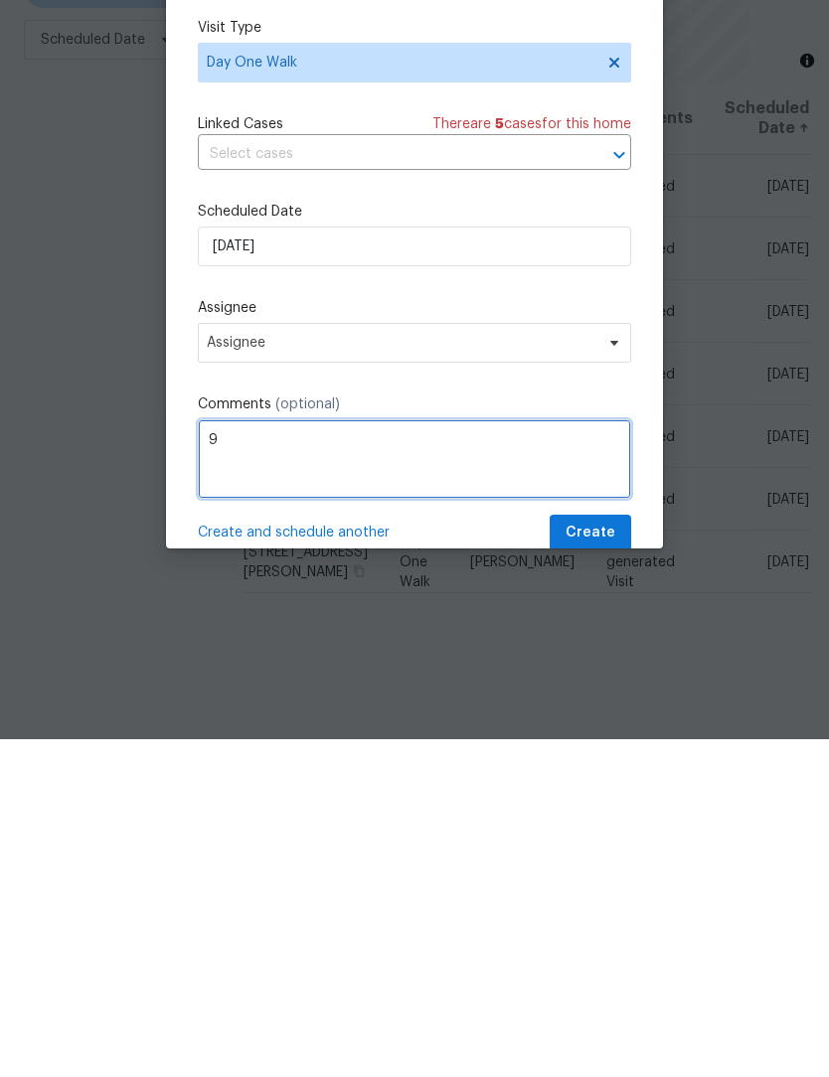
scroll to position [66, 0]
click at [442, 757] on textarea "930 -10;30. OD select walk, add floorplan scan if not already completed.m" at bounding box center [414, 796] width 433 height 79
click at [338, 757] on textarea "930 -10;30. OD select walk, add floorplan scan if not already completed.m" at bounding box center [414, 796] width 433 height 79
click at [325, 757] on textarea "930 -10;30. OD select walk, add floor plan scan if not already completed.m" at bounding box center [414, 796] width 433 height 79
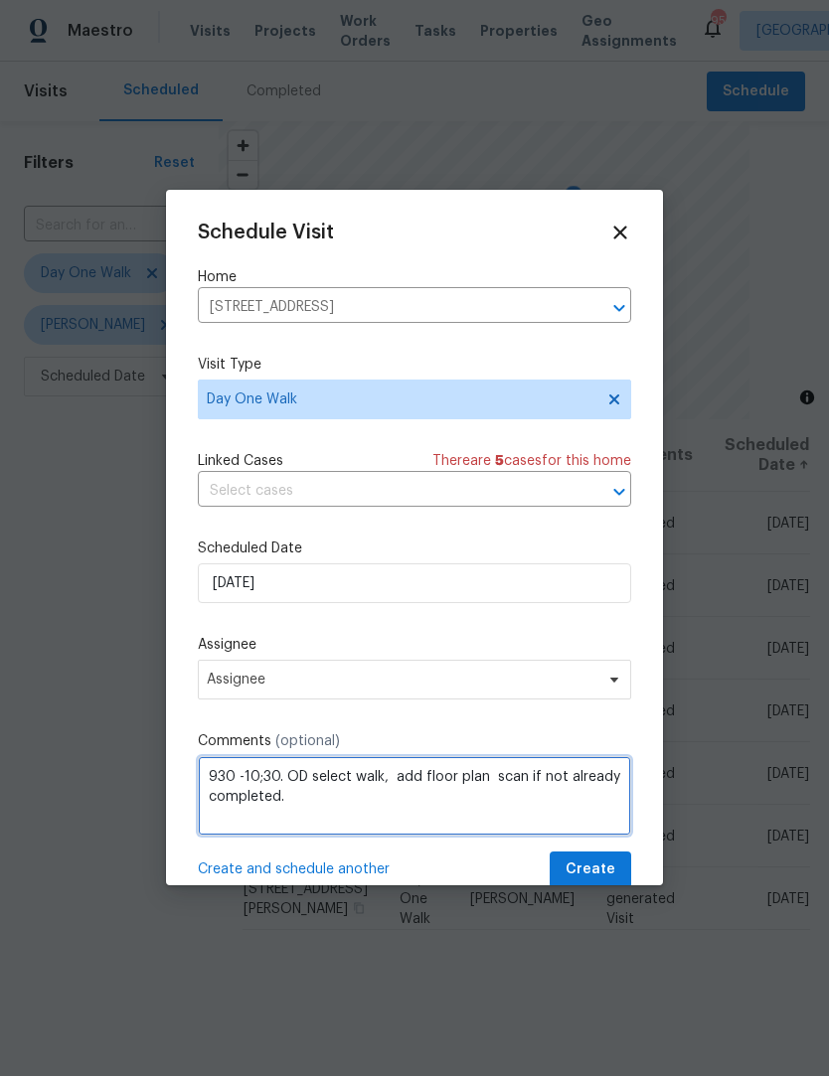
type textarea "930 -10;30. OD select walk, add floor plan scan if not already completed."
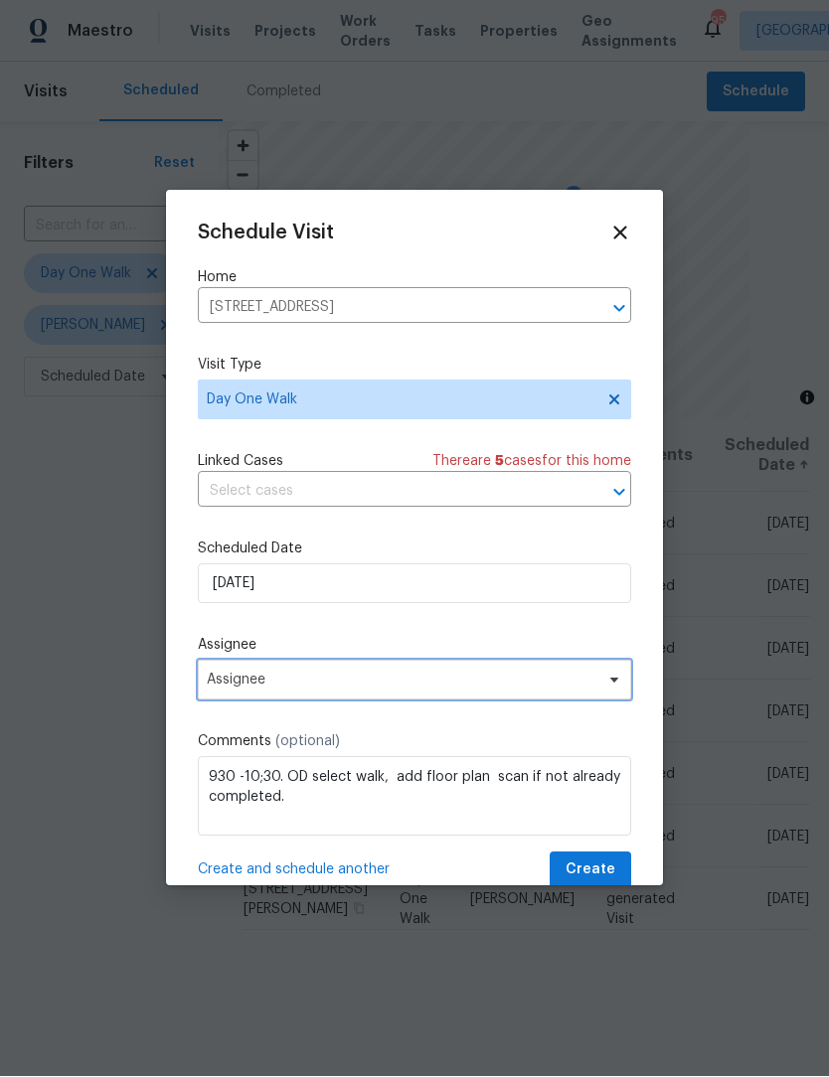
click at [611, 689] on icon at bounding box center [614, 681] width 16 height 16
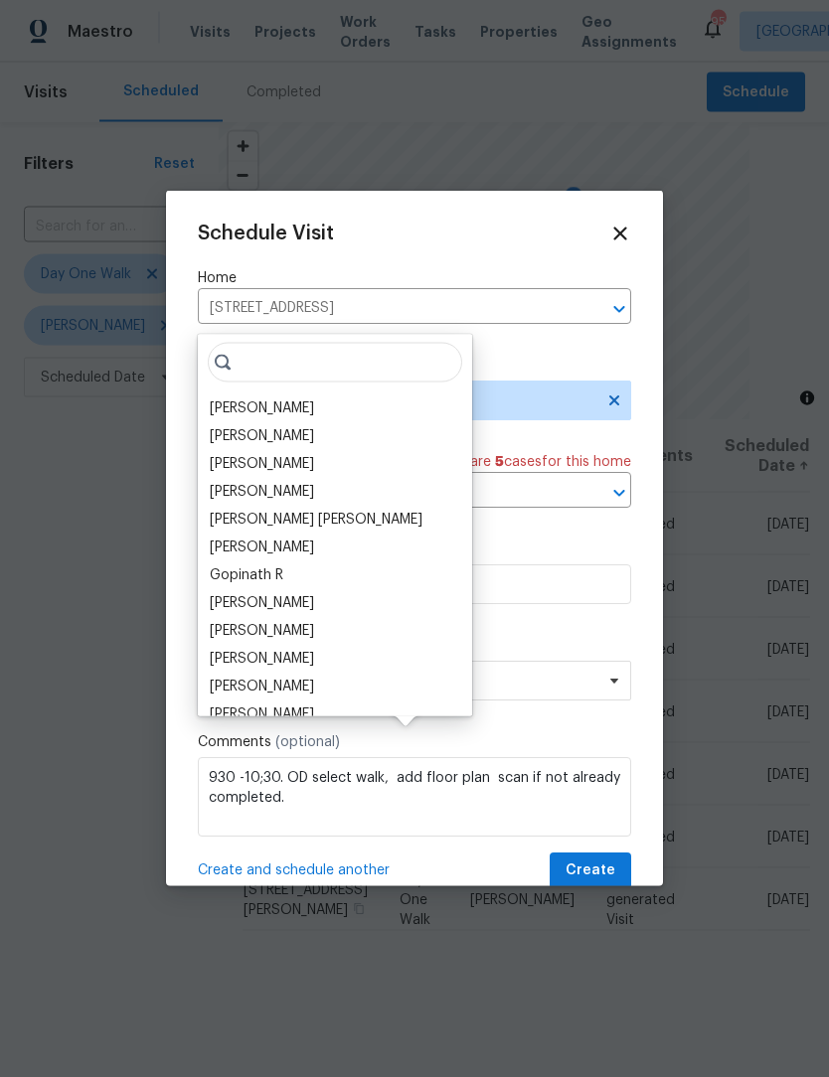
click at [291, 398] on div "[PERSON_NAME]" at bounding box center [262, 408] width 104 height 20
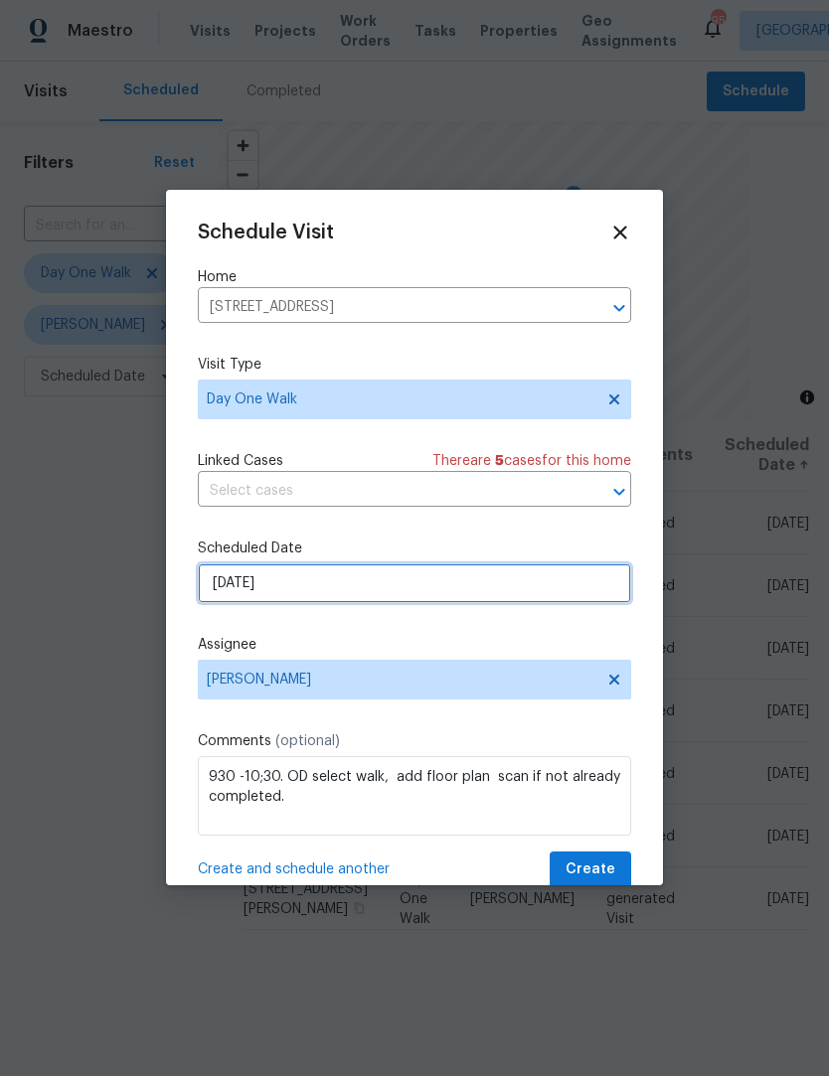
click at [352, 582] on input "[DATE]" at bounding box center [414, 584] width 433 height 40
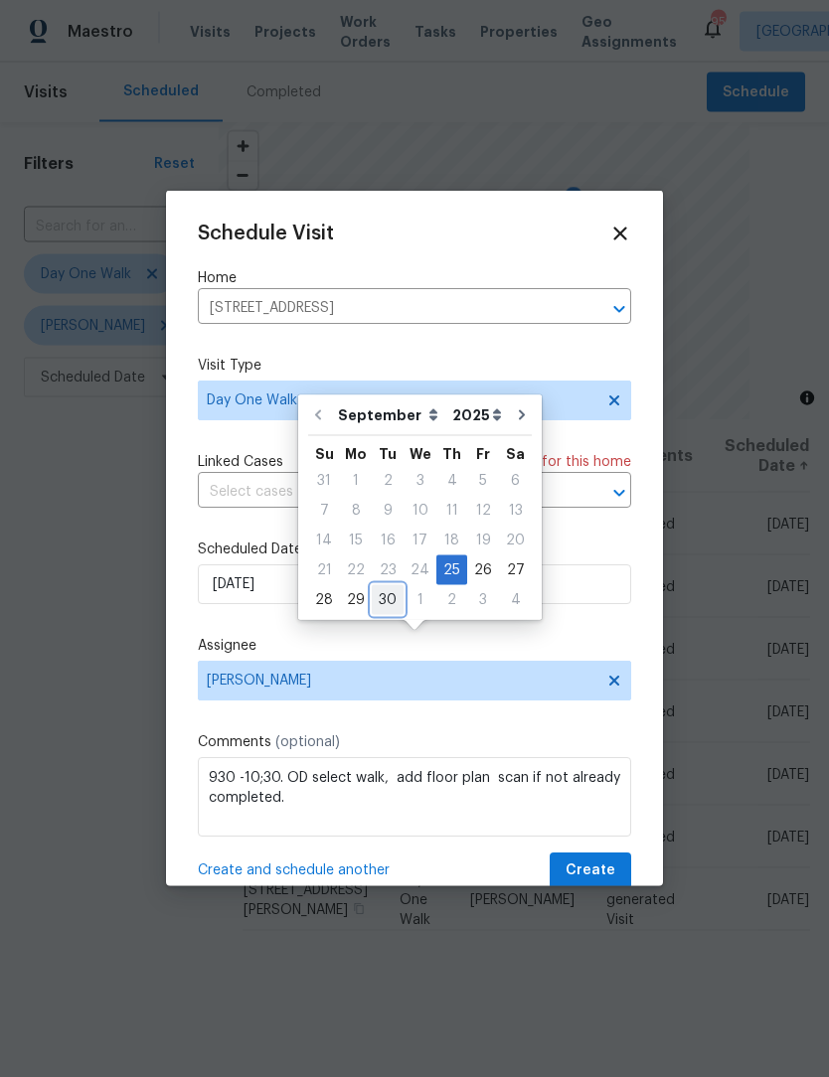
click at [396, 586] on div "30" at bounding box center [388, 600] width 32 height 28
type input "[DATE]"
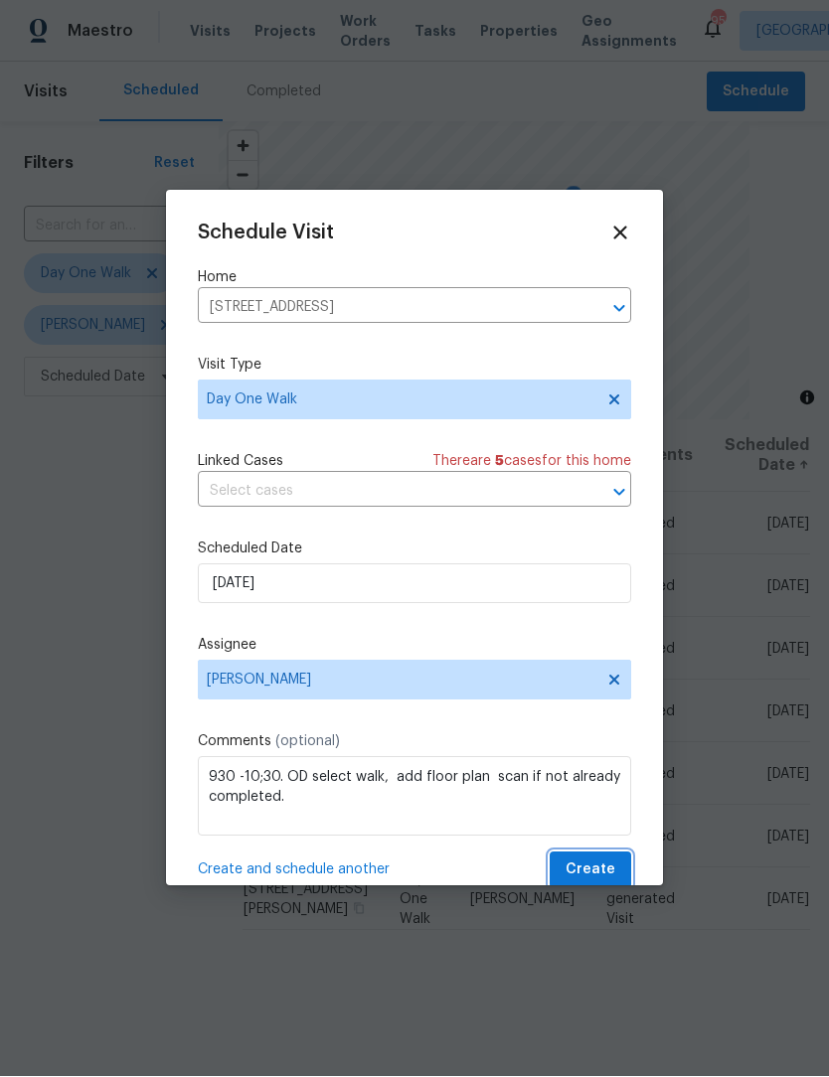
click at [609, 866] on span "Create" at bounding box center [590, 871] width 50 height 25
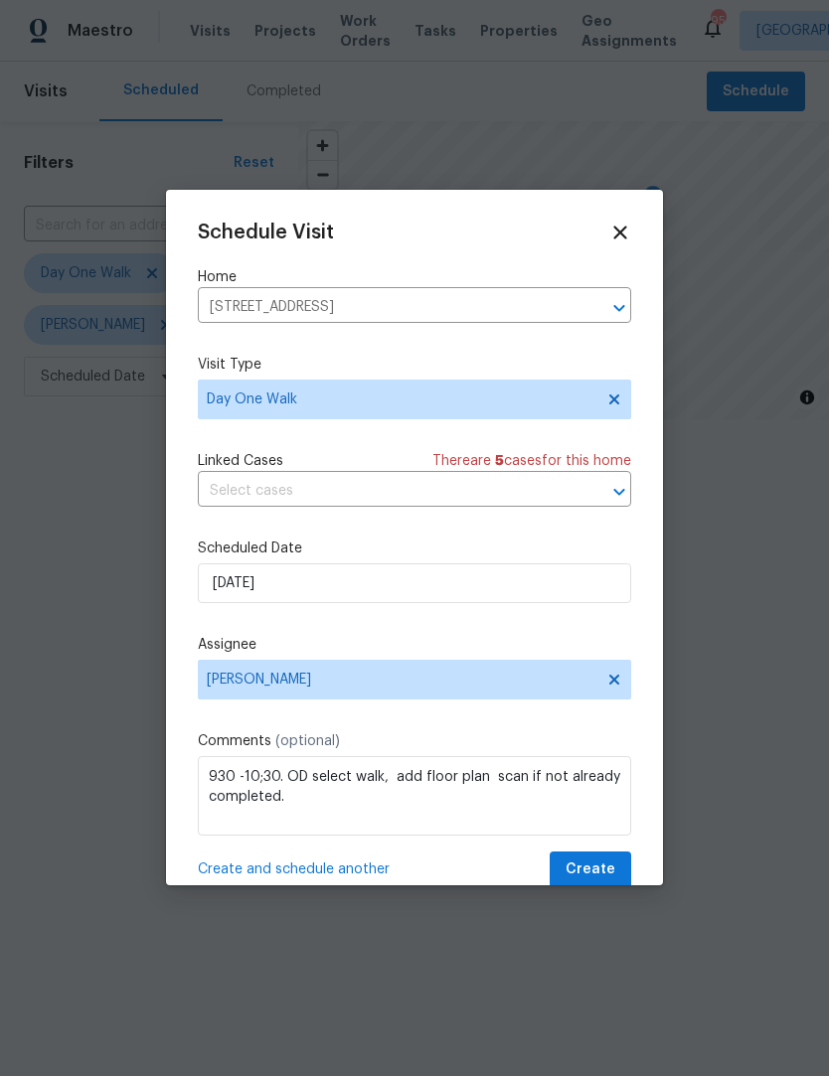
scroll to position [1, 0]
